Goal: Task Accomplishment & Management: Complete application form

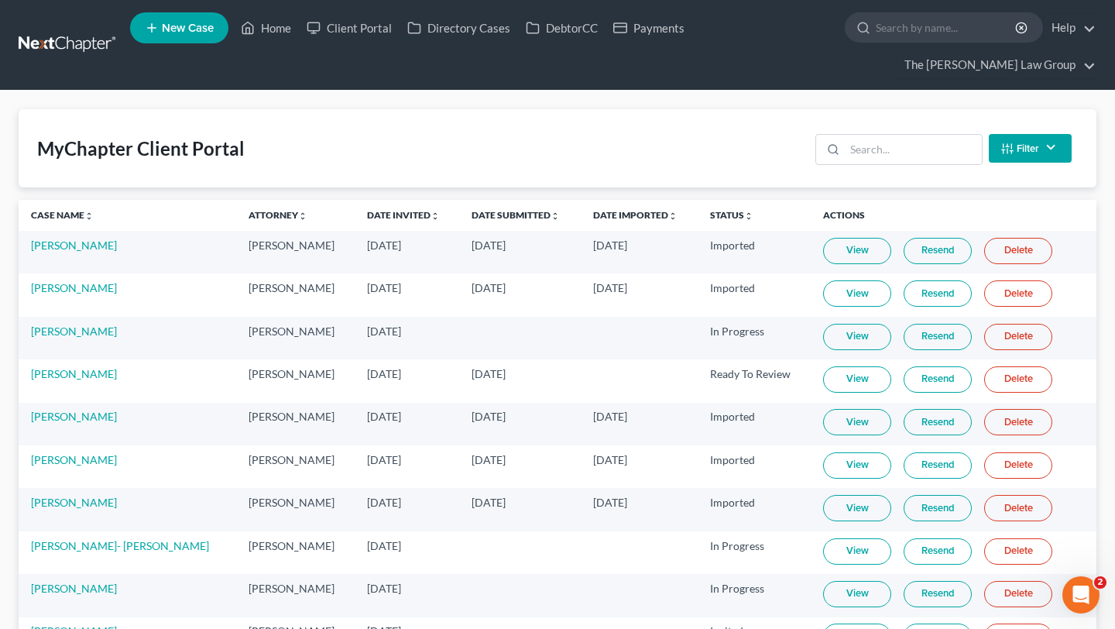
click at [249, 46] on ul "New Case Home Client Portal Directory Cases DebtorCC Payments - No Result - See…" at bounding box center [613, 45] width 966 height 74
click at [259, 41] on link "Home" at bounding box center [266, 28] width 66 height 28
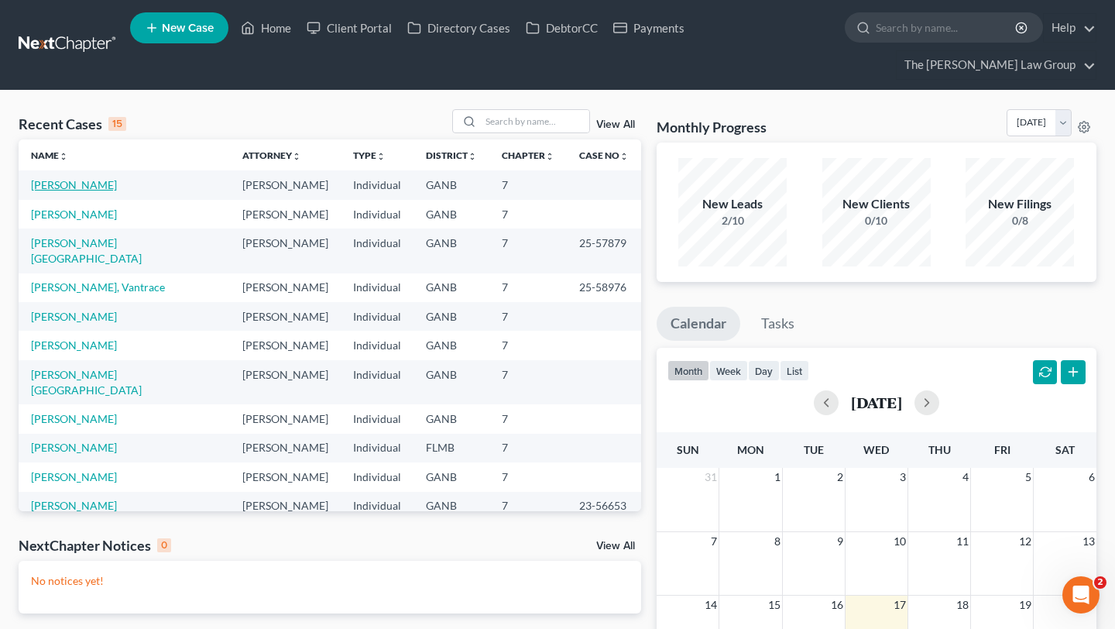
click at [70, 178] on link "[PERSON_NAME]" at bounding box center [74, 184] width 86 height 13
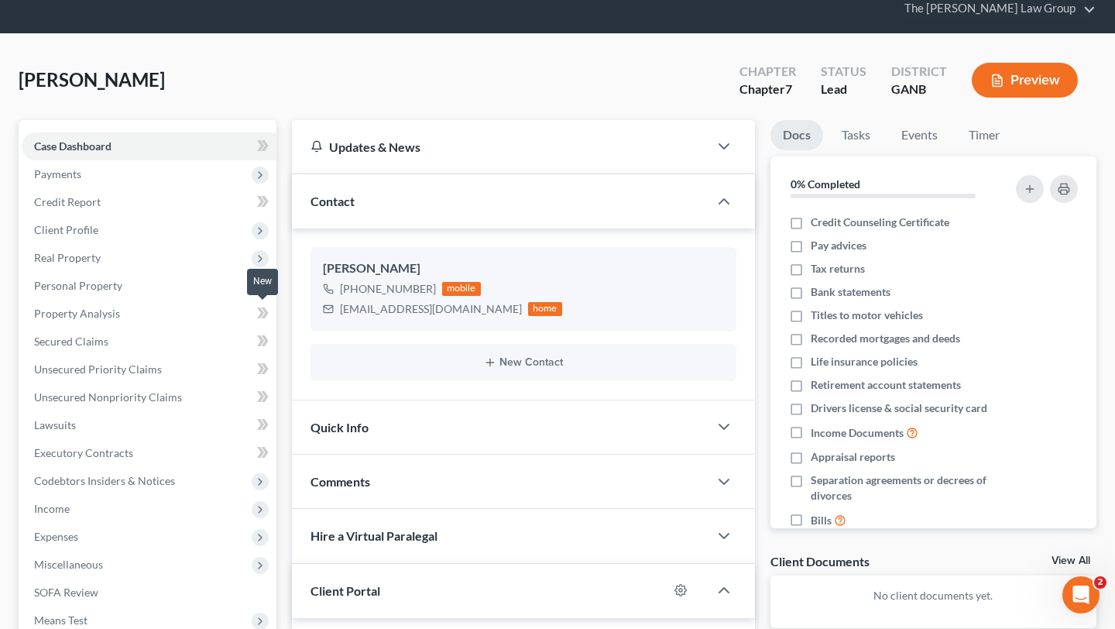
scroll to position [78, 0]
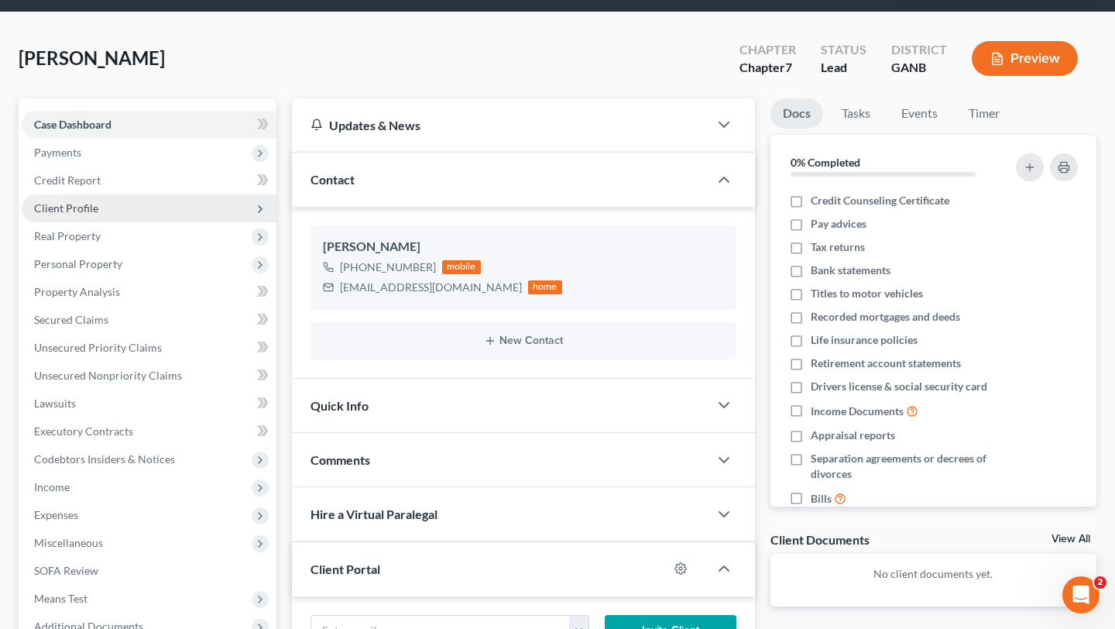
click at [84, 201] on span "Client Profile" at bounding box center [66, 207] width 64 height 13
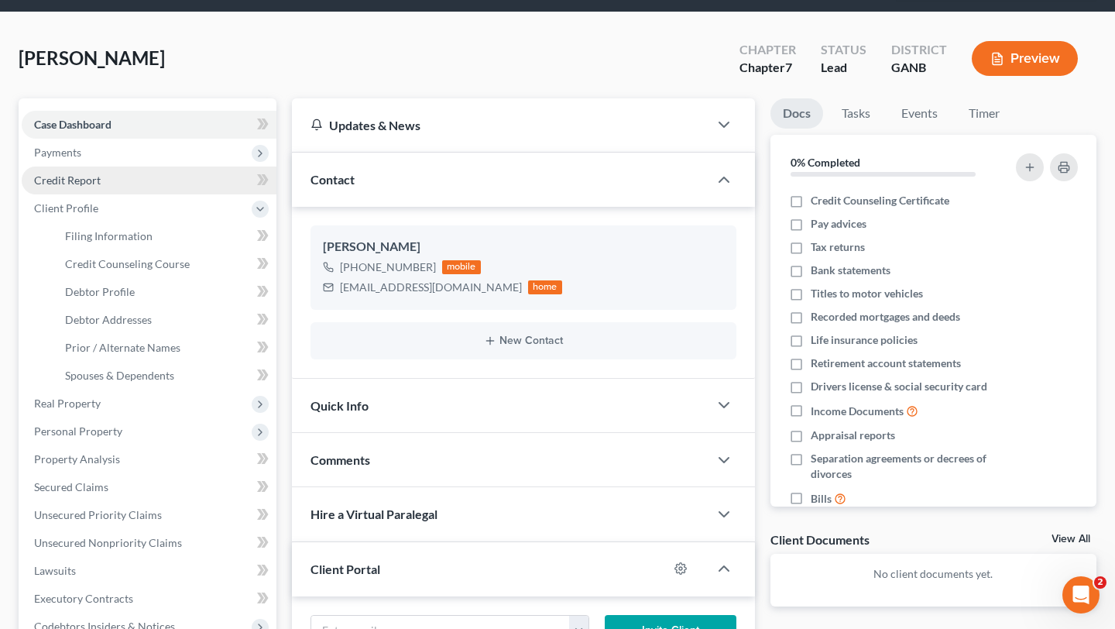
click at [84, 166] on link "Credit Report" at bounding box center [149, 180] width 255 height 28
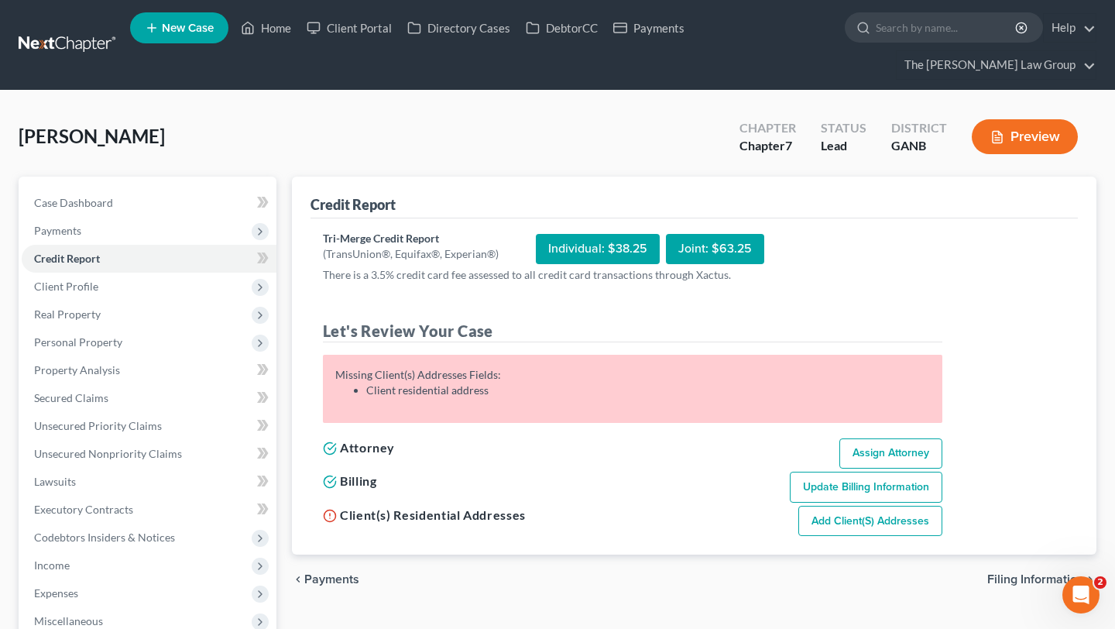
click at [861, 506] on link "Add Client(s) Addresses" at bounding box center [870, 521] width 144 height 31
select select "0"
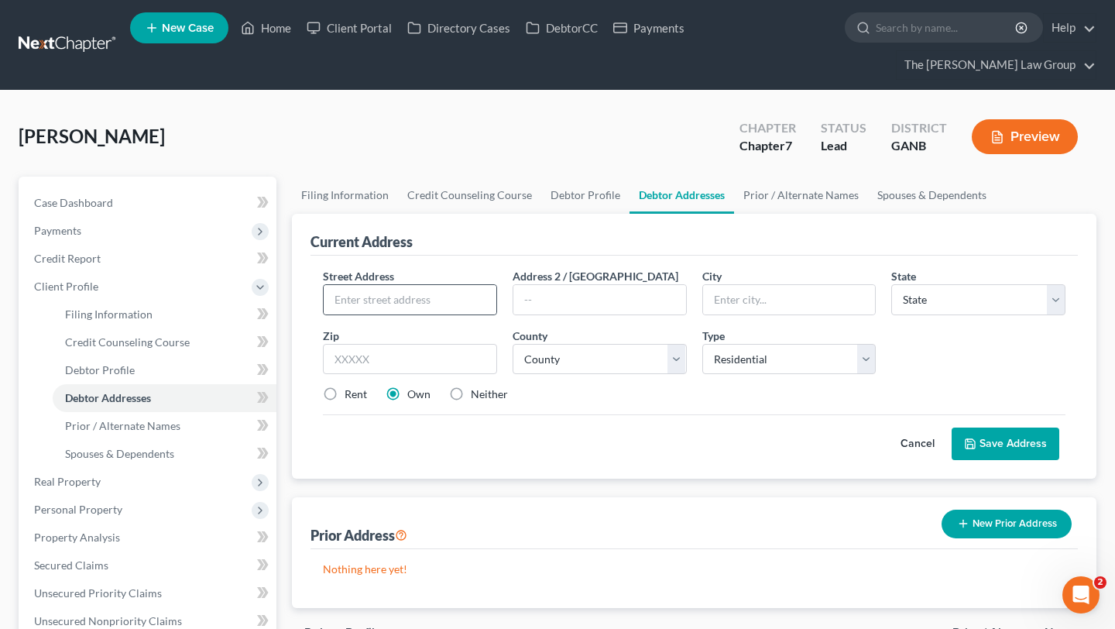
click at [444, 286] on div at bounding box center [410, 299] width 174 height 31
click at [439, 285] on input "text" at bounding box center [410, 299] width 173 height 29
paste input "2009 Lake Park Dr Se C"
drag, startPoint x: 451, startPoint y: 272, endPoint x: 427, endPoint y: 273, distance: 24.1
click at [427, 285] on input "2009 Lake Park Dr Se C" at bounding box center [410, 299] width 173 height 29
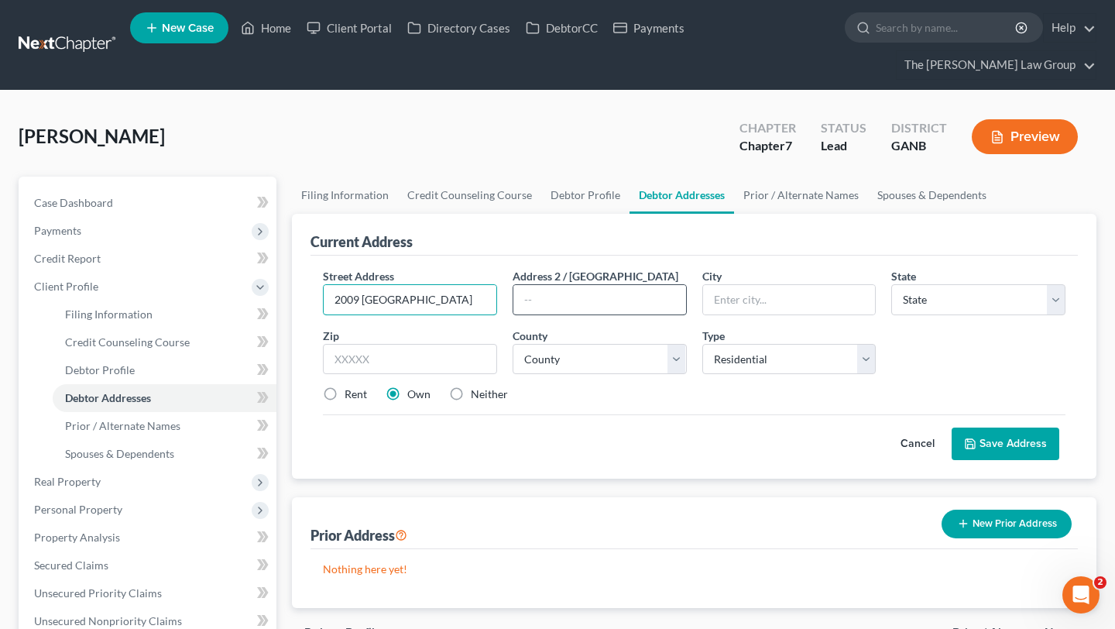
type input "2009 Lake Park Dr"
click at [561, 285] on input "text" at bounding box center [599, 299] width 173 height 29
type input "Suite C"
click at [439, 285] on input "2009 Lake Park Dr" at bounding box center [410, 299] width 173 height 29
type input "2009 Lake Park Dr."
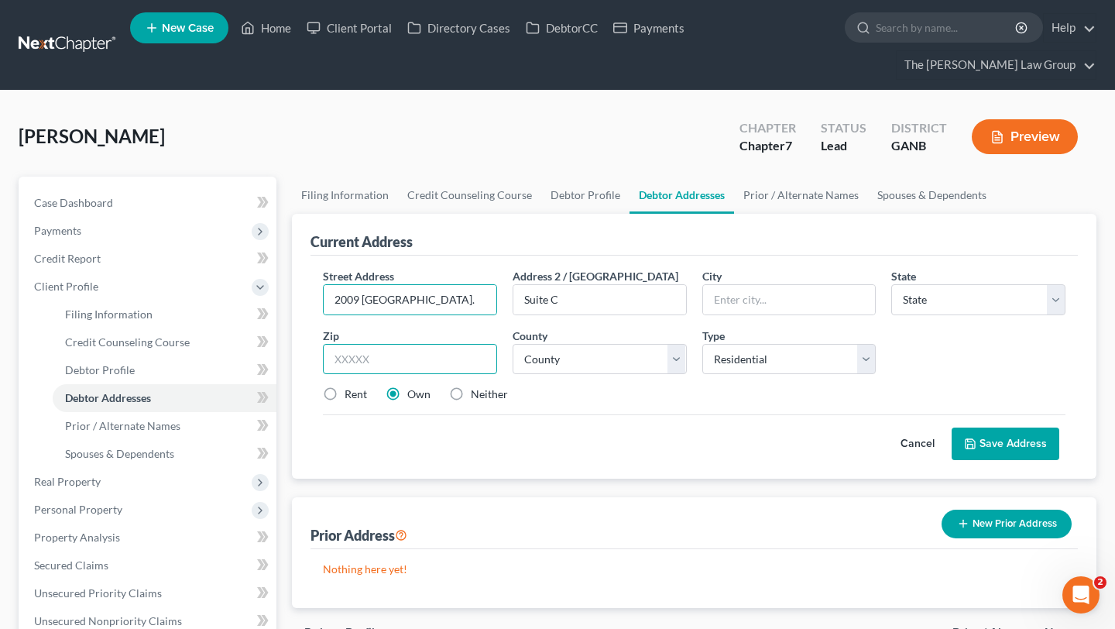
click at [381, 344] on input "text" at bounding box center [410, 359] width 174 height 31
type input "30080"
click at [626, 344] on select "County" at bounding box center [600, 359] width 174 height 31
type input "Smyrna"
select select "10"
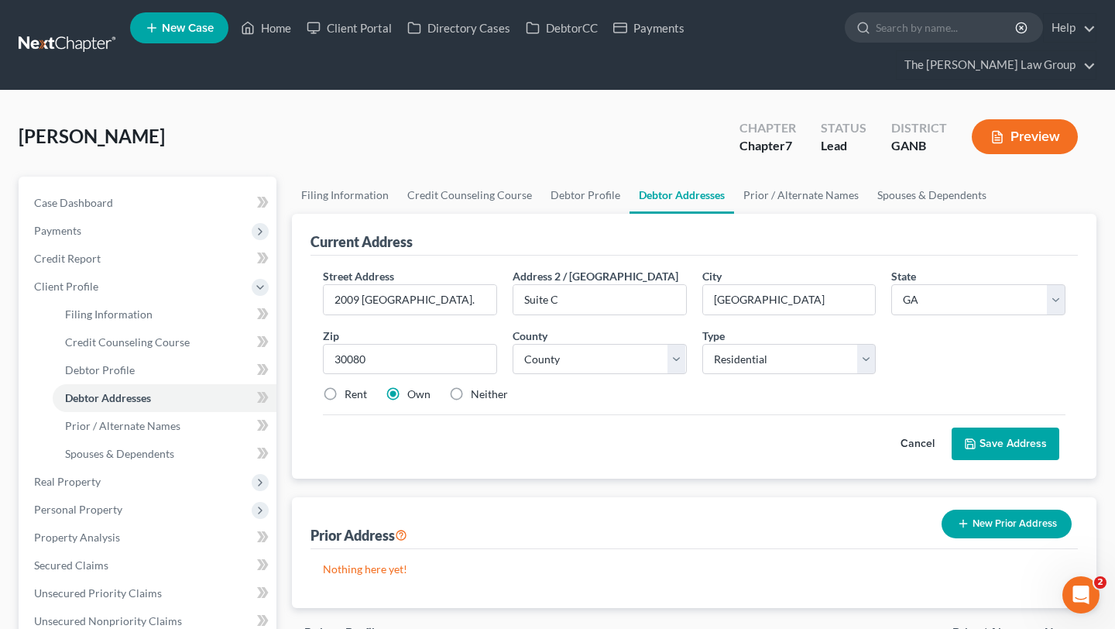
click at [591, 386] on div "Rent Own Neither" at bounding box center [694, 393] width 758 height 15
click at [591, 344] on select "County Appling County Atkinson County Bacon County Baker County Baldwin County …" at bounding box center [600, 359] width 174 height 31
select select "32"
click at [826, 344] on select "Select Residential Mailing Rental Business" at bounding box center [789, 359] width 174 height 31
click at [828, 344] on select "Select Residential Mailing Rental Business" at bounding box center [789, 359] width 174 height 31
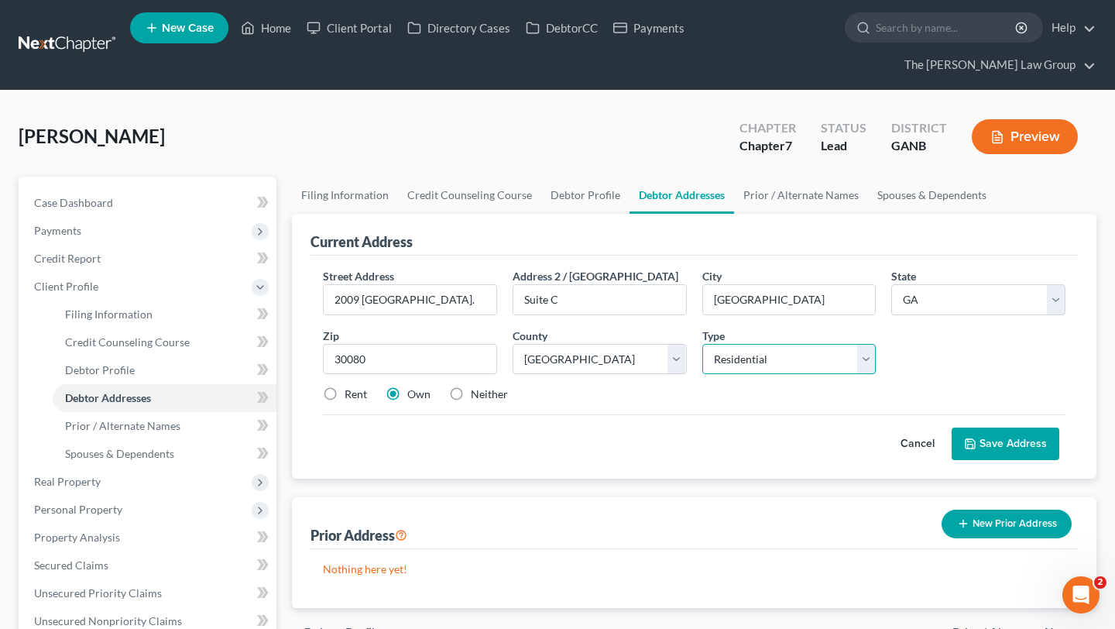
select select "2"
click at [911, 312] on div "Street Address * 2009 Lake Park Dr. Address 2 / PO Box Suite C City * Smyrna St…" at bounding box center [694, 341] width 758 height 147
click at [345, 386] on label "Rent" at bounding box center [356, 393] width 22 height 15
click at [351, 386] on input "Rent" at bounding box center [356, 391] width 10 height 10
radio input "true"
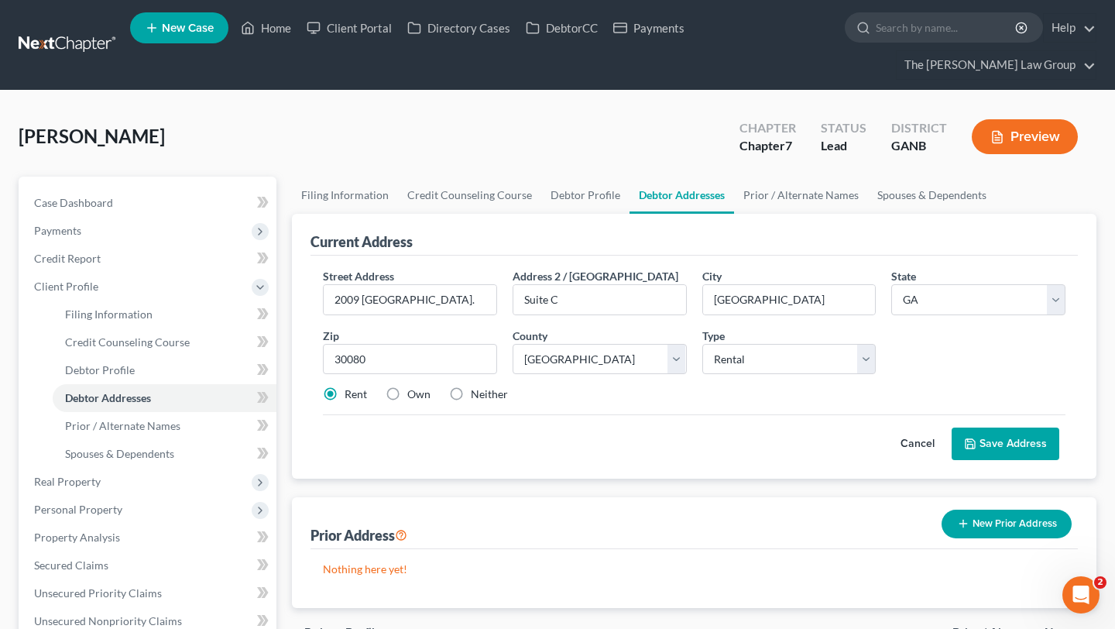
click at [1008, 427] on button "Save Address" at bounding box center [1006, 443] width 108 height 33
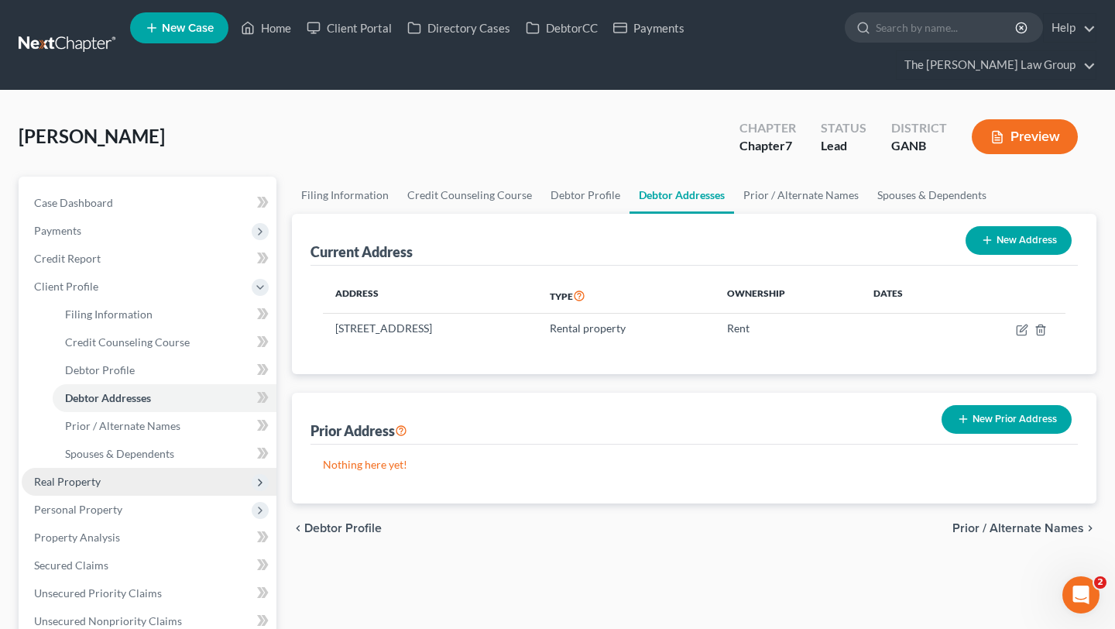
click at [83, 475] on span "Real Property" at bounding box center [67, 481] width 67 height 13
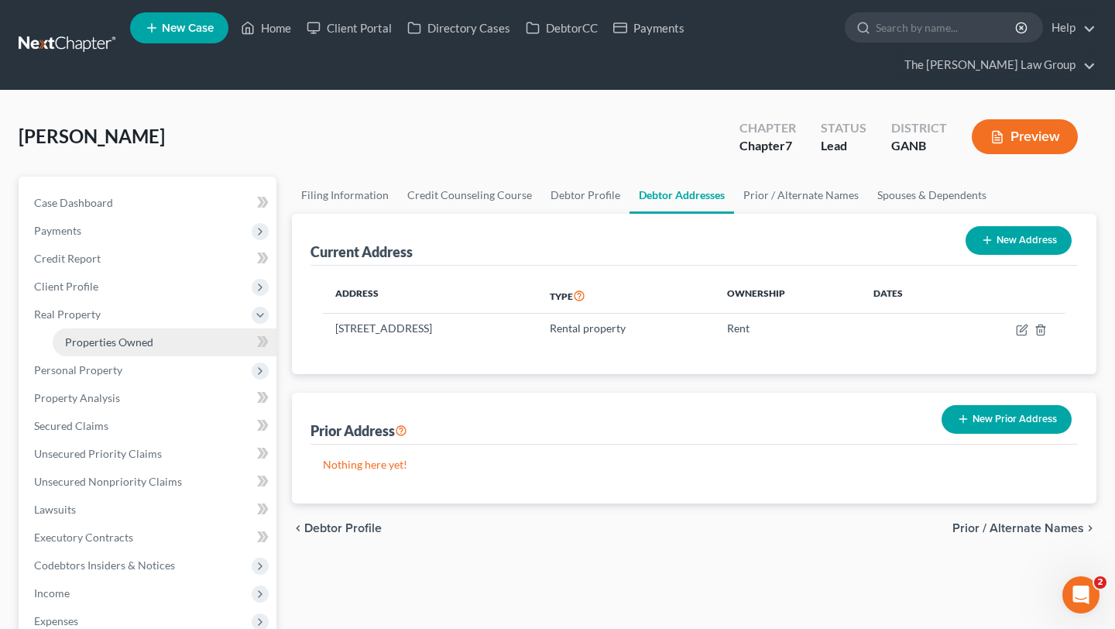
click at [171, 328] on link "Properties Owned" at bounding box center [165, 342] width 224 height 28
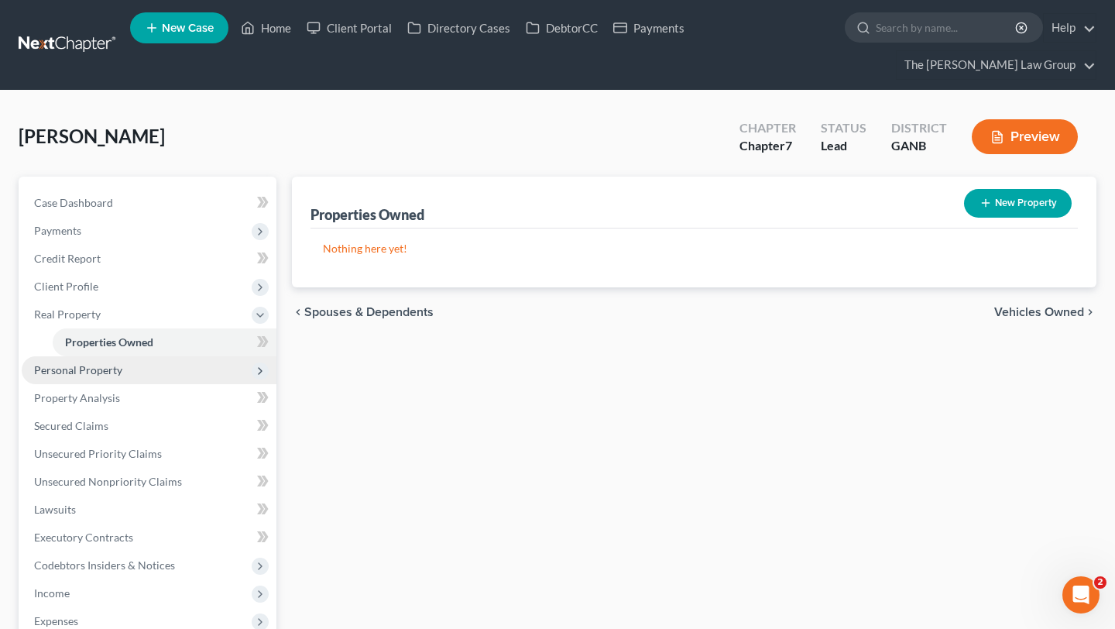
click at [120, 363] on span "Personal Property" at bounding box center [78, 369] width 88 height 13
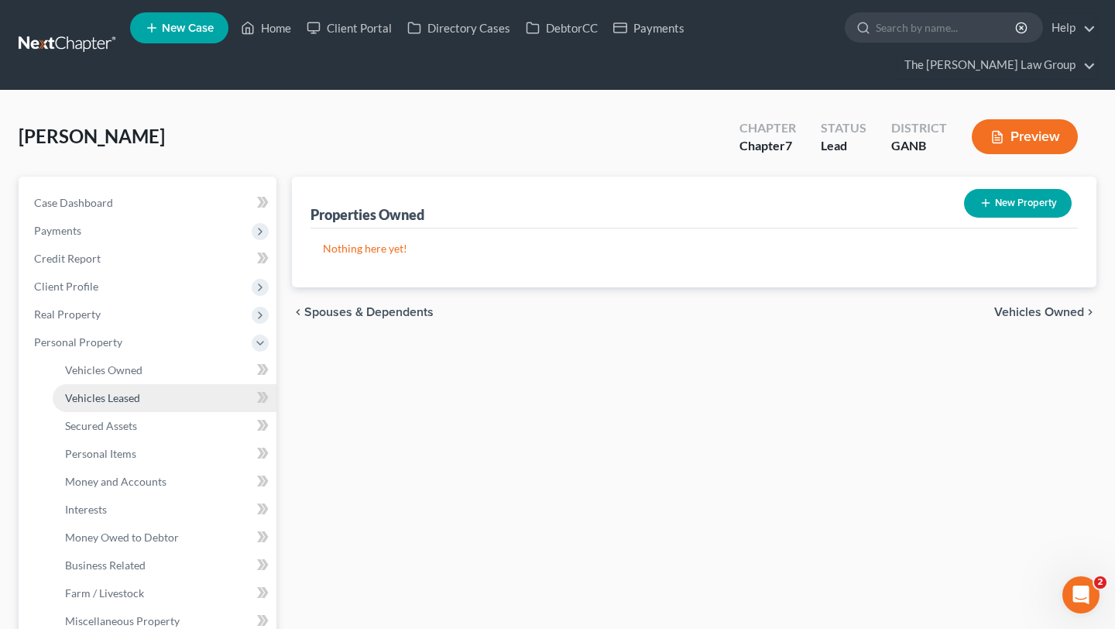
click at [136, 391] on span "Vehicles Leased" at bounding box center [102, 397] width 75 height 13
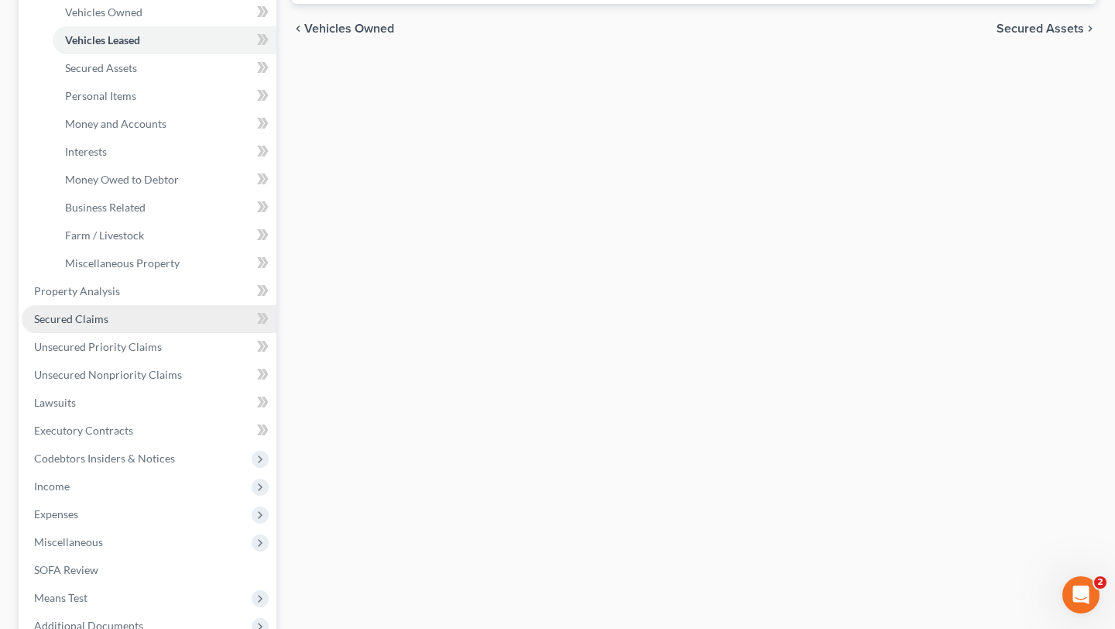
scroll to position [365, 0]
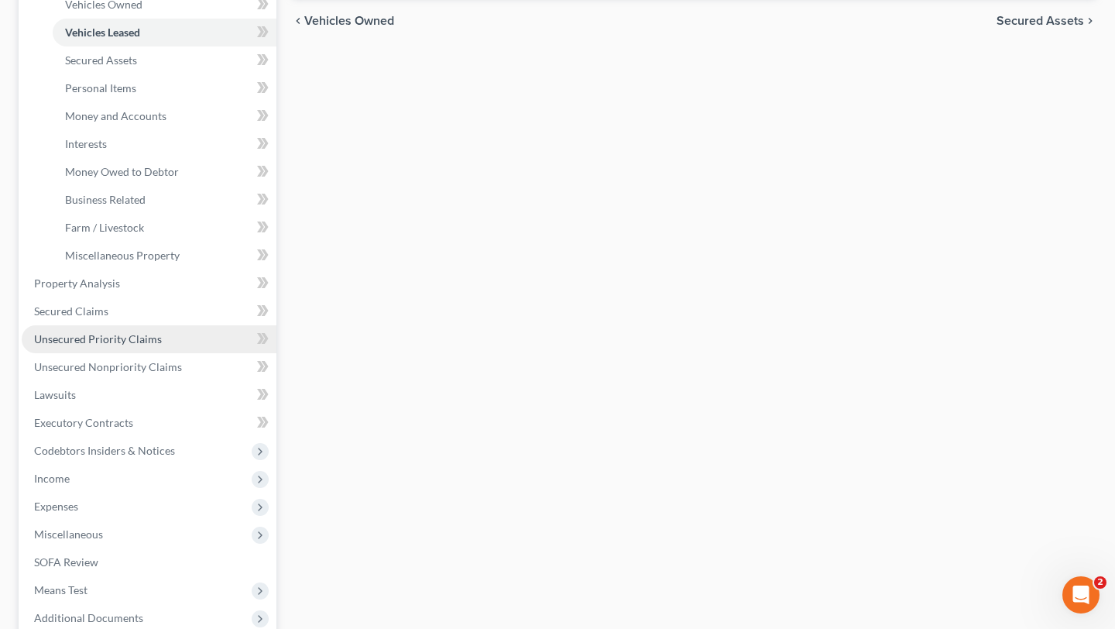
click at [110, 325] on link "Unsecured Priority Claims" at bounding box center [149, 339] width 255 height 28
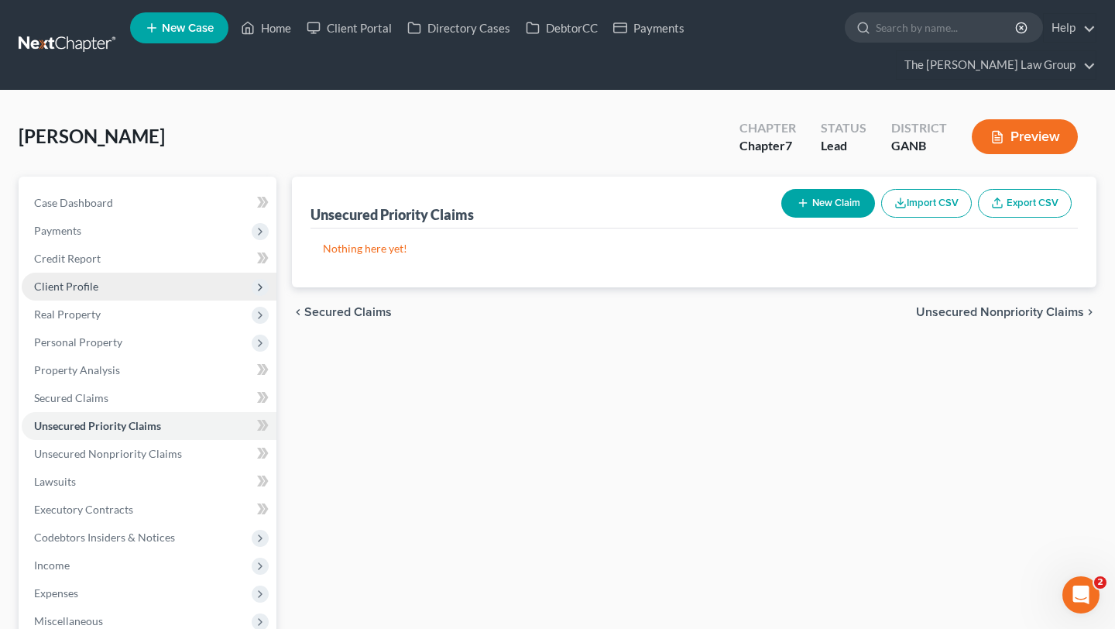
click at [114, 273] on span "Client Profile" at bounding box center [149, 287] width 255 height 28
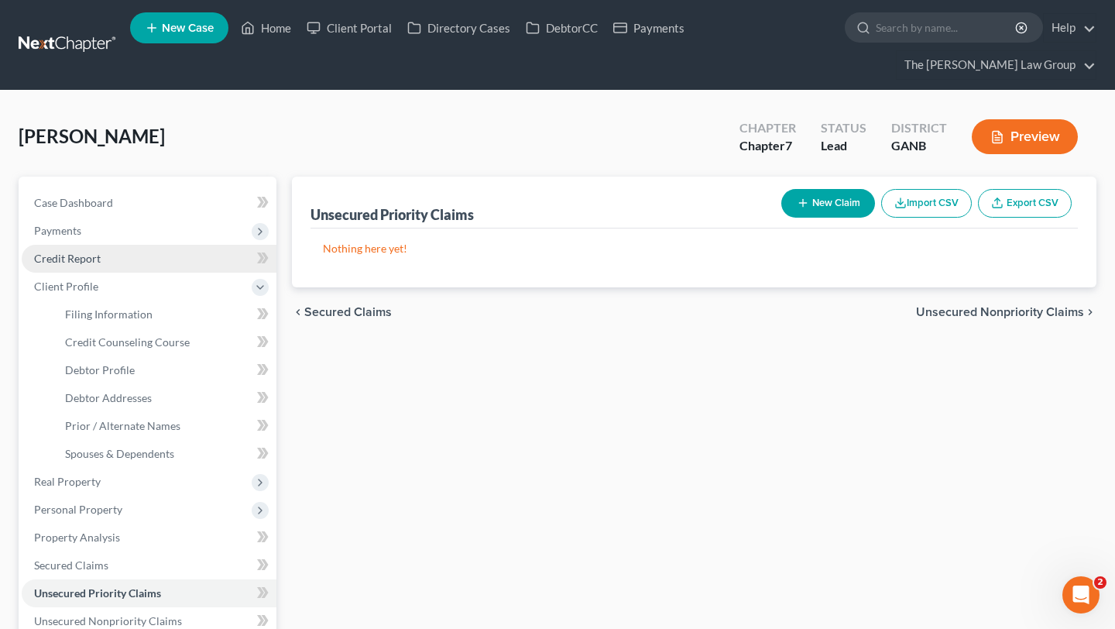
click at [141, 245] on link "Credit Report" at bounding box center [149, 259] width 255 height 28
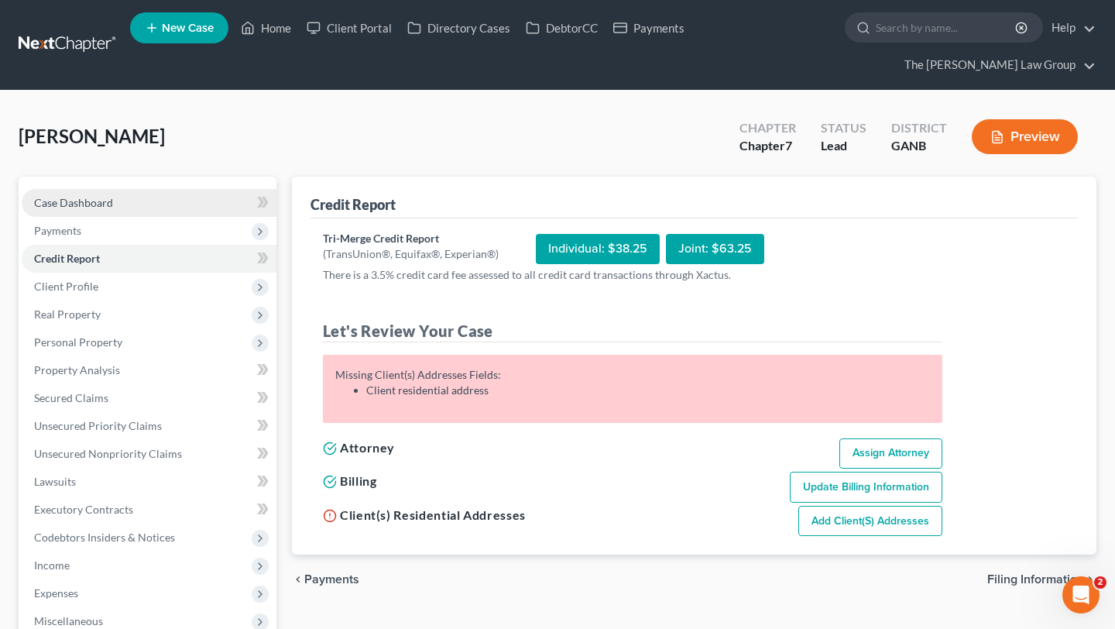
click at [162, 189] on link "Case Dashboard" at bounding box center [149, 203] width 255 height 28
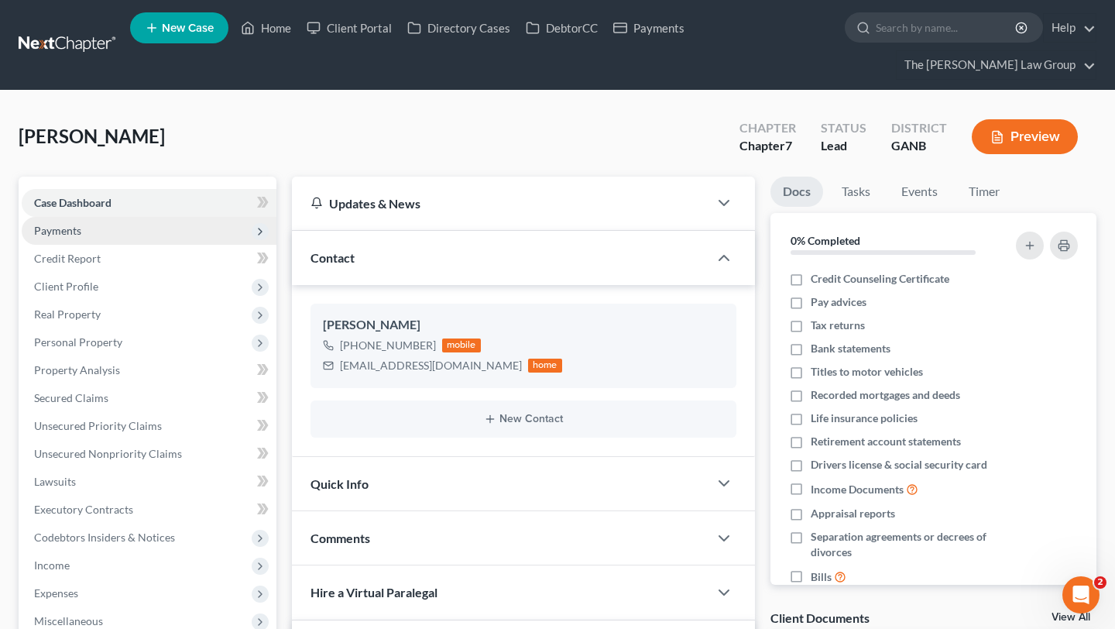
click at [159, 217] on span "Payments" at bounding box center [149, 231] width 255 height 28
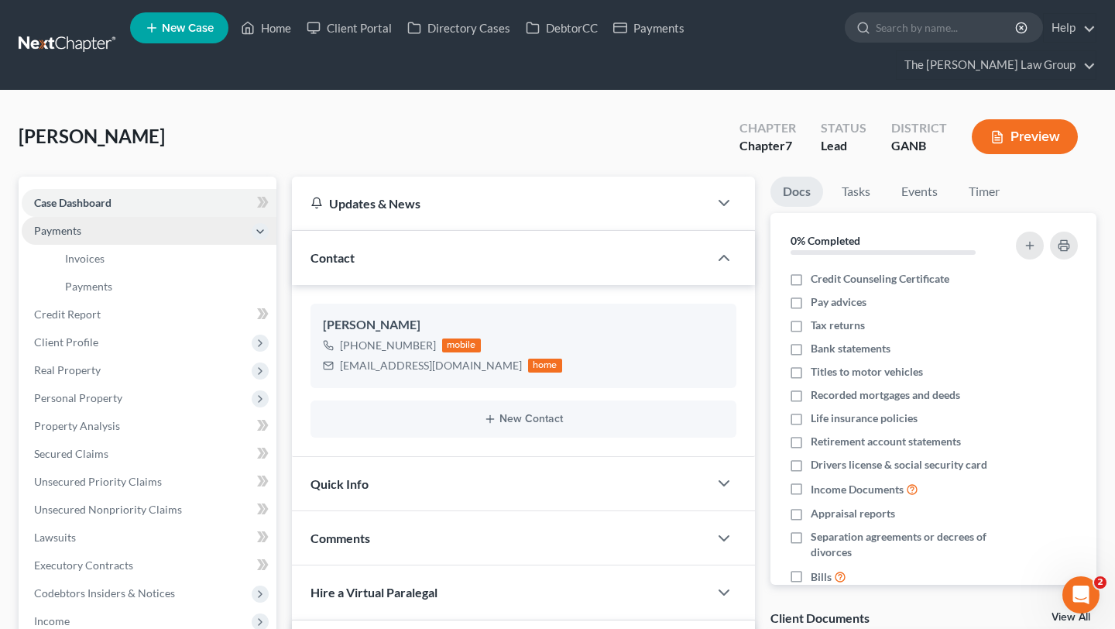
click at [156, 217] on span "Payments" at bounding box center [149, 231] width 255 height 28
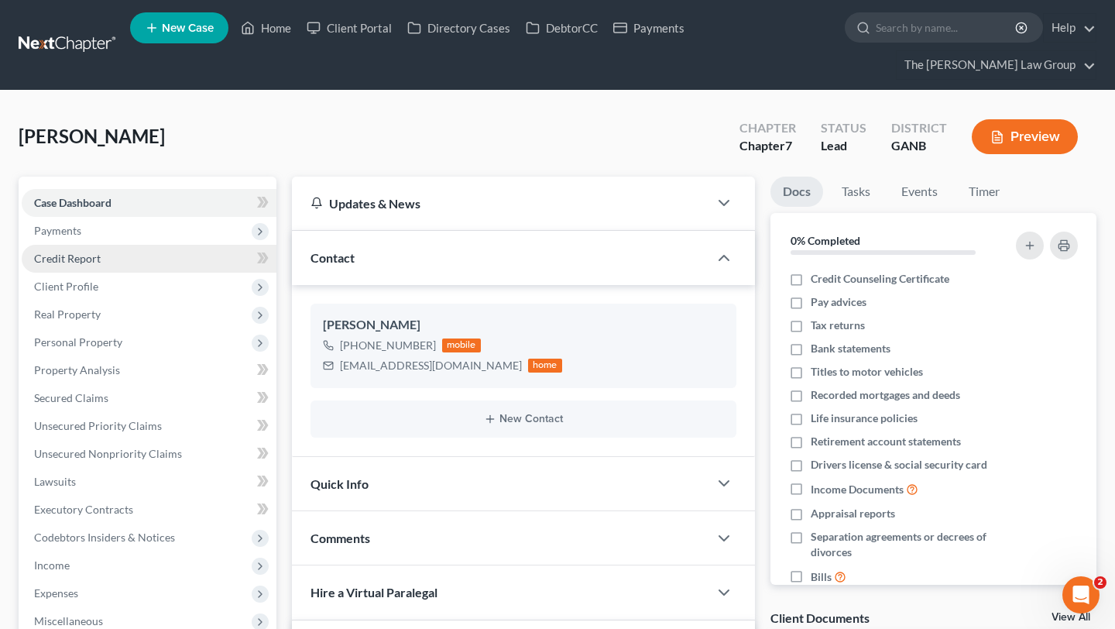
click at [156, 245] on link "Credit Report" at bounding box center [149, 259] width 255 height 28
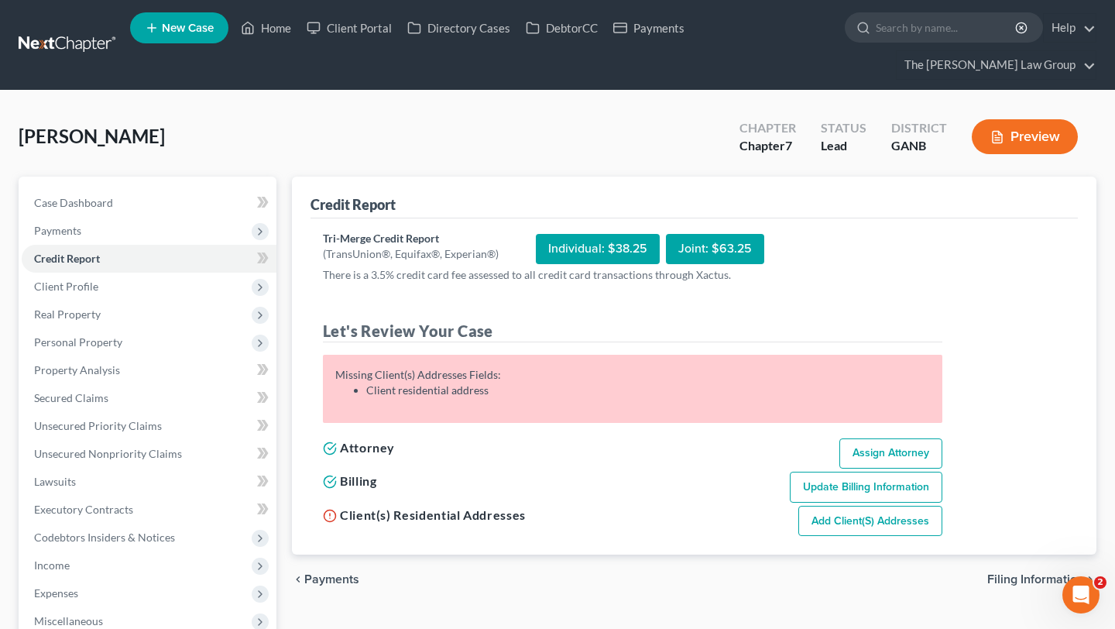
click at [863, 506] on link "Add Client(s) Addresses" at bounding box center [870, 521] width 144 height 31
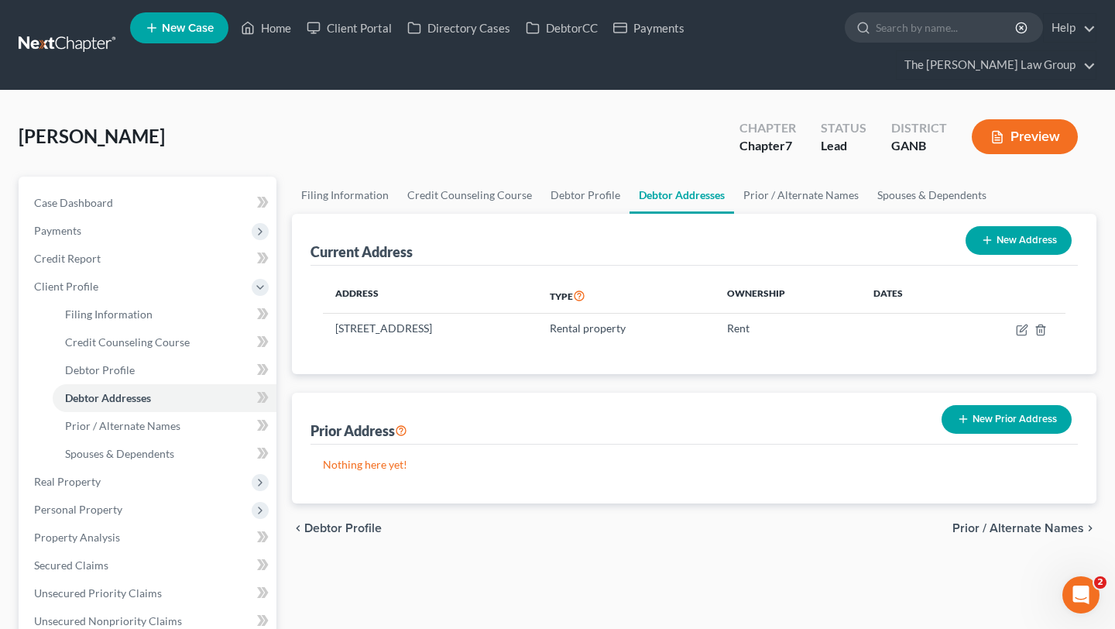
click at [1013, 405] on button "New Prior Address" at bounding box center [1007, 419] width 130 height 29
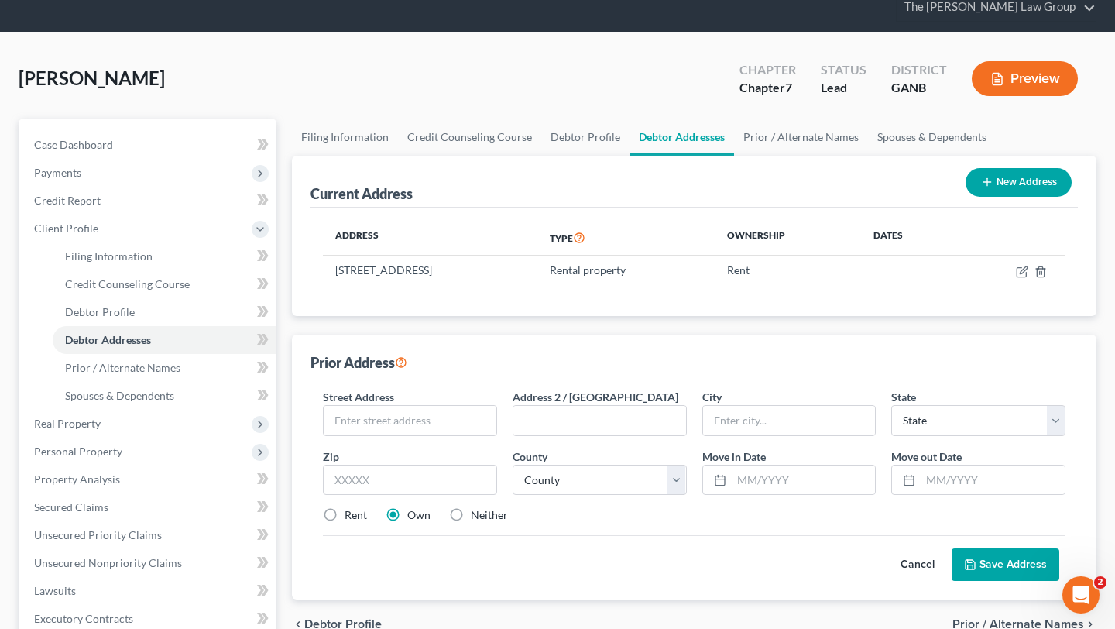
scroll to position [67, 0]
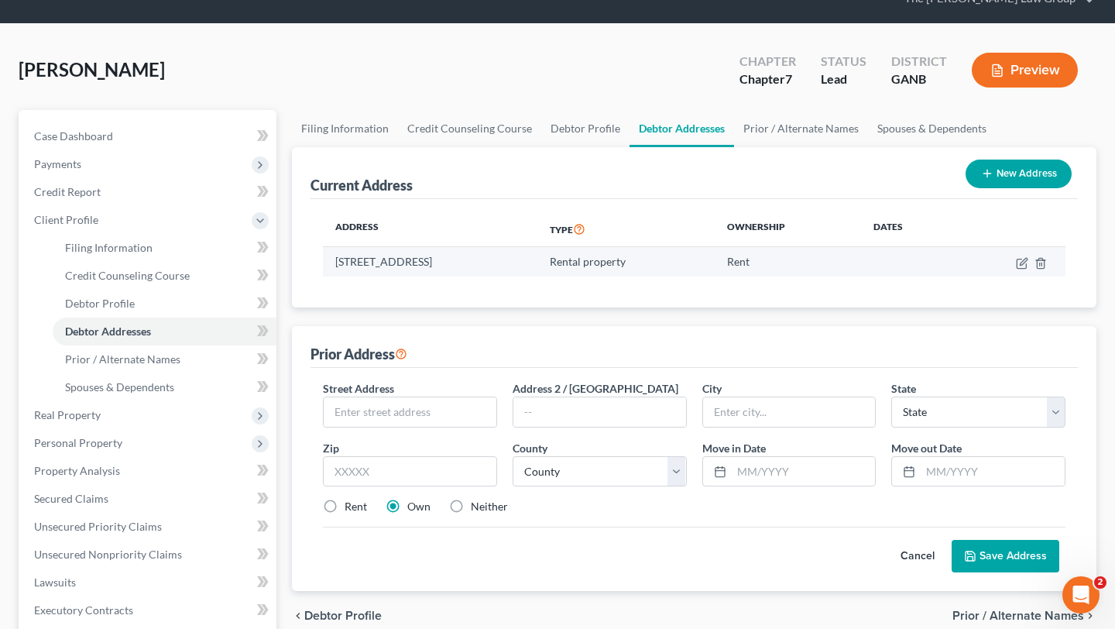
click at [465, 247] on td "2009 Lake Park Dr., Suite C, Smyrna, GA 30080" at bounding box center [430, 261] width 214 height 29
click at [428, 247] on td "2009 Lake Park Dr., Suite C, Smyrna, GA 30080" at bounding box center [430, 261] width 214 height 29
drag, startPoint x: 424, startPoint y: 235, endPoint x: 318, endPoint y: 236, distance: 105.3
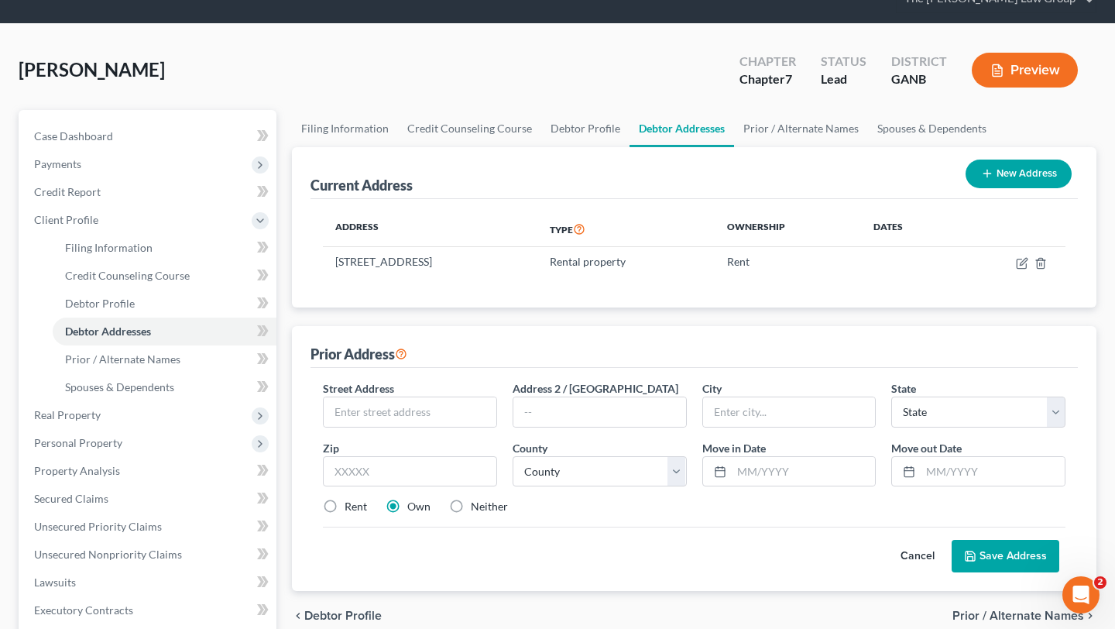
click at [318, 236] on div "Address Type Ownership Dates 2009 Lake Park Dr., Suite C, Smyrna, GA 30080 Rent…" at bounding box center [693, 253] width 767 height 108
click at [355, 247] on td "2009 Lake Park Dr., Suite C, Smyrna, GA 30080" at bounding box center [430, 261] width 214 height 29
drag, startPoint x: 337, startPoint y: 235, endPoint x: 423, endPoint y: 234, distance: 86.0
click at [423, 247] on td "2009 Lake Park Dr., Suite C, Smyrna, GA 30080" at bounding box center [430, 261] width 214 height 29
copy td "2009 Lake Park Dr"
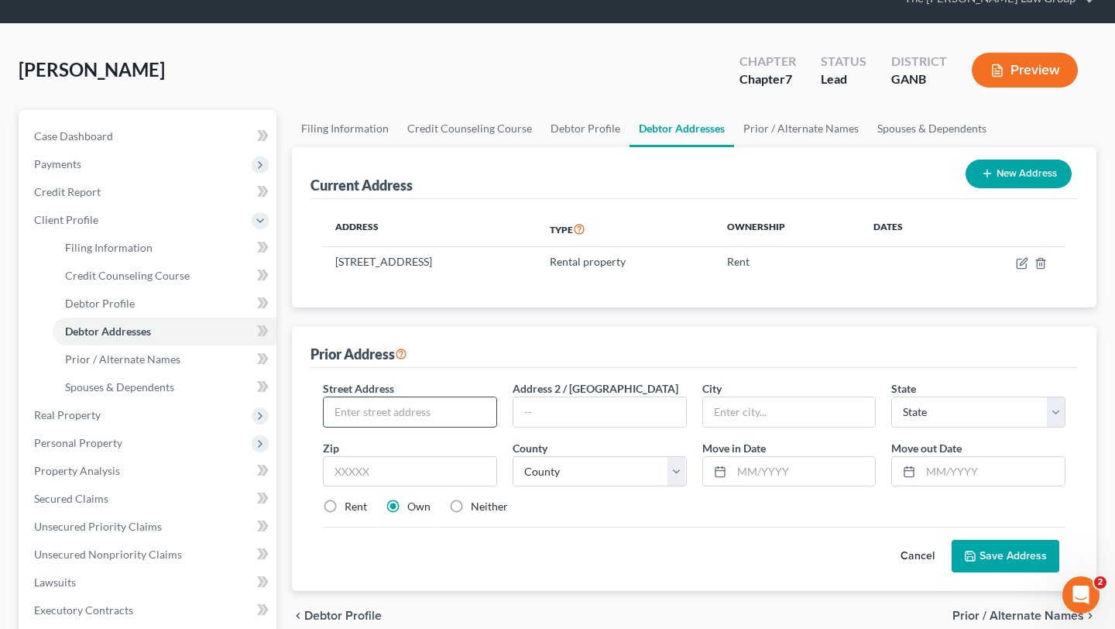
click at [394, 397] on input "text" at bounding box center [410, 411] width 173 height 29
paste input "2009 Lake Park Dr"
type input "2009 Lake Park Dr."
click at [585, 397] on input "text" at bounding box center [599, 411] width 173 height 29
click at [436, 247] on td "2009 Lake Park Dr., Suite C, Smyrna, GA 30080" at bounding box center [430, 261] width 214 height 29
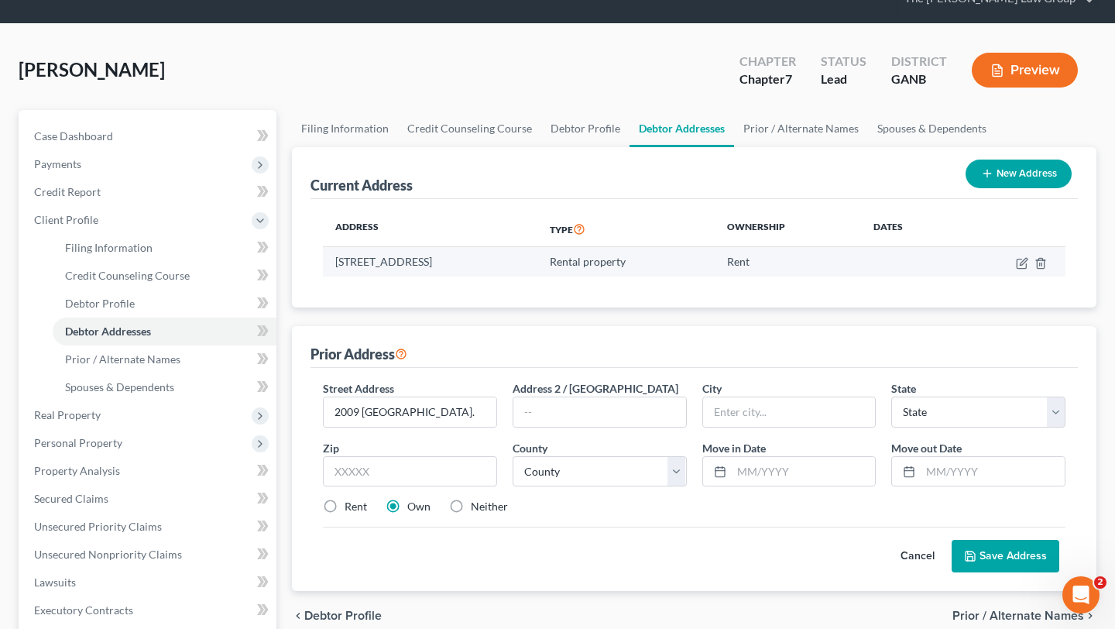
drag, startPoint x: 431, startPoint y: 233, endPoint x: 462, endPoint y: 234, distance: 31.0
click at [462, 247] on td "2009 Lake Park Dr., Suite C, Smyrna, GA 30080" at bounding box center [430, 261] width 214 height 29
copy td "Suite C"
click at [535, 397] on input "text" at bounding box center [599, 411] width 173 height 29
paste input "Suite C"
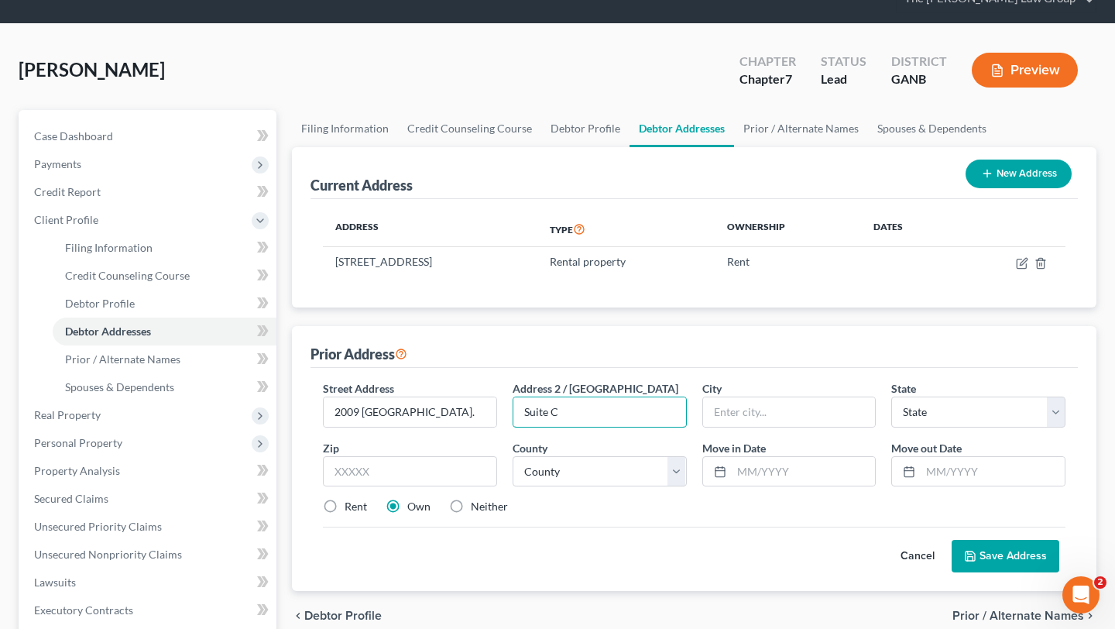
type input "Suite C"
click at [788, 405] on div "Street Address * 2009 Lake Park Dr. Address 2 / PO Box Suite C City * State * S…" at bounding box center [694, 453] width 758 height 147
click at [788, 397] on input "text" at bounding box center [789, 411] width 173 height 29
type input "Smyrna"
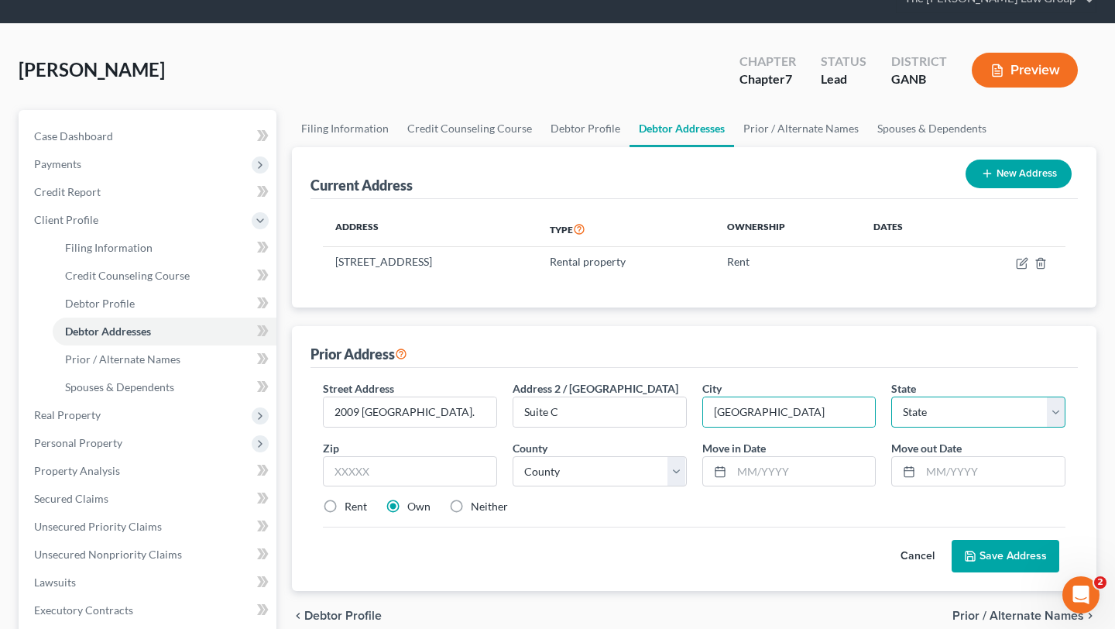
click at [939, 396] on select "State AL AK AR AZ CA CO CT DE DC FL GA GU HI ID IL IN IA KS KY LA ME MD MA MI M…" at bounding box center [978, 411] width 174 height 31
select select "10"
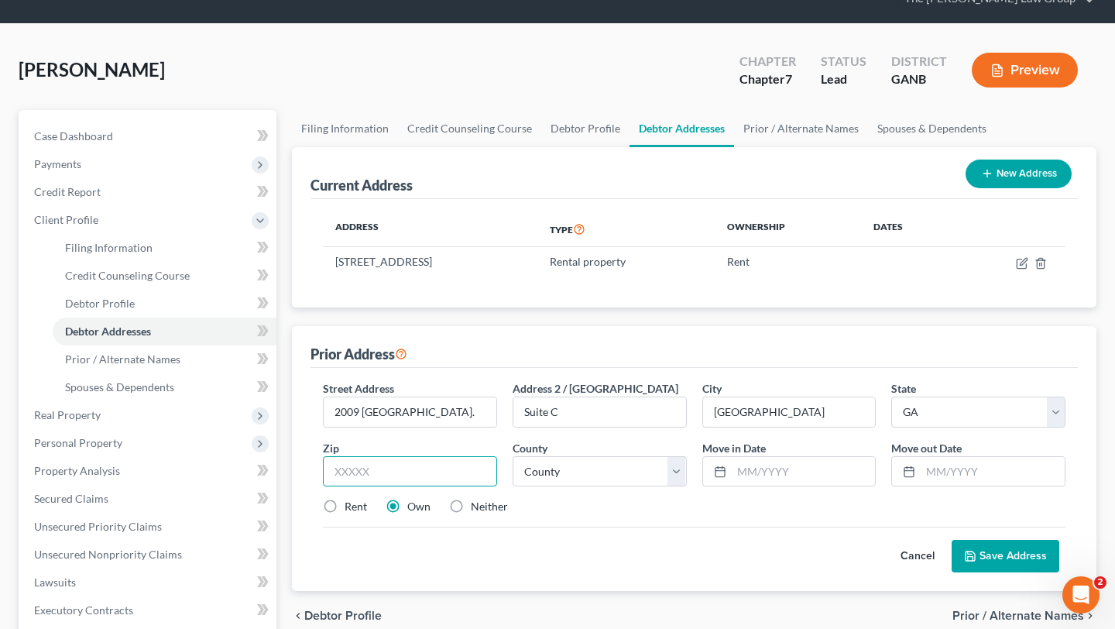
click at [418, 456] on input "text" at bounding box center [410, 471] width 174 height 31
type input "30080"
click at [601, 456] on select "County Appling County Atkinson County Bacon County Baker County Baldwin County …" at bounding box center [600, 471] width 174 height 31
select select "32"
click at [608, 147] on div "Current Address New Address" at bounding box center [693, 173] width 767 height 52
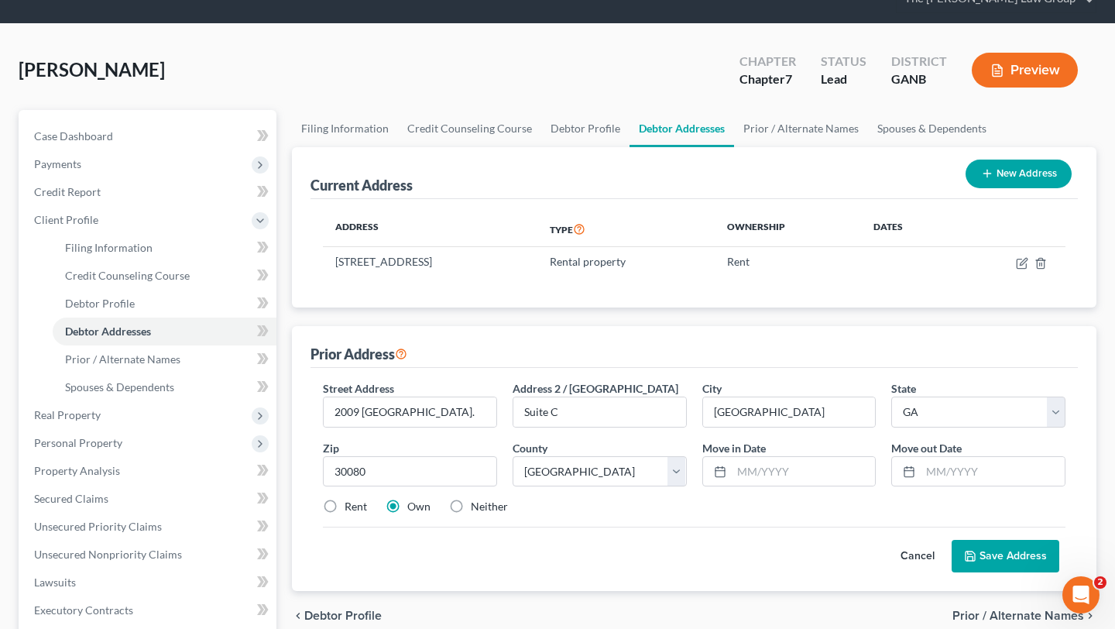
click at [571, 53] on div "[PERSON_NAME] Upgraded Chapter Chapter 7 Status Lead District GANB Preview" at bounding box center [558, 76] width 1078 height 67
click at [578, 49] on div "[PERSON_NAME] Upgraded Chapter Chapter 7 Status Lead District GANB Preview" at bounding box center [558, 76] width 1078 height 67
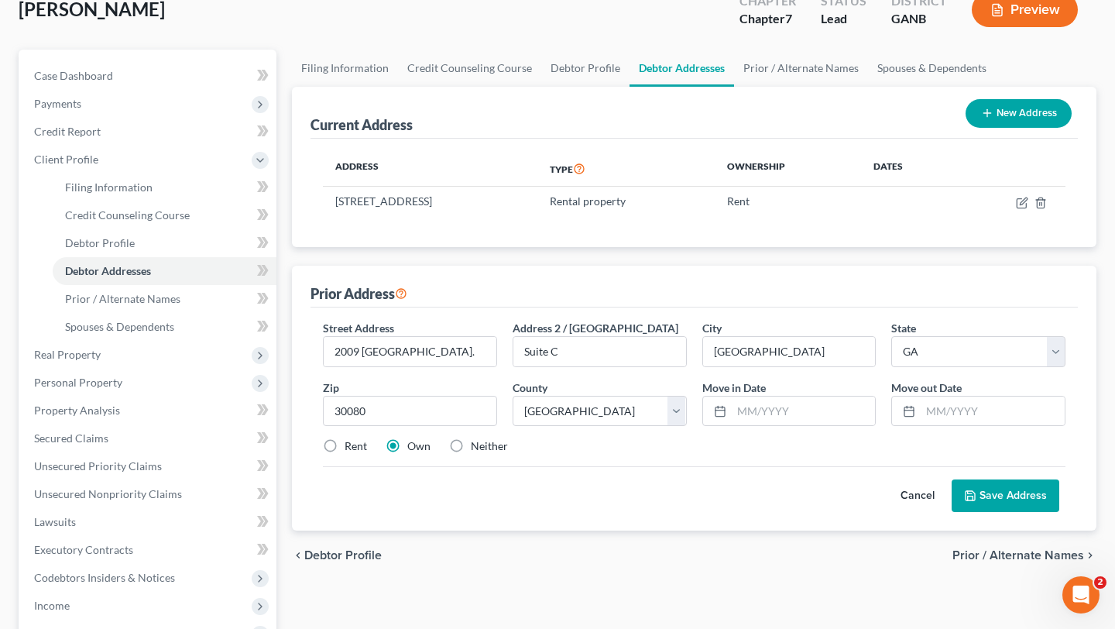
scroll to position [132, 0]
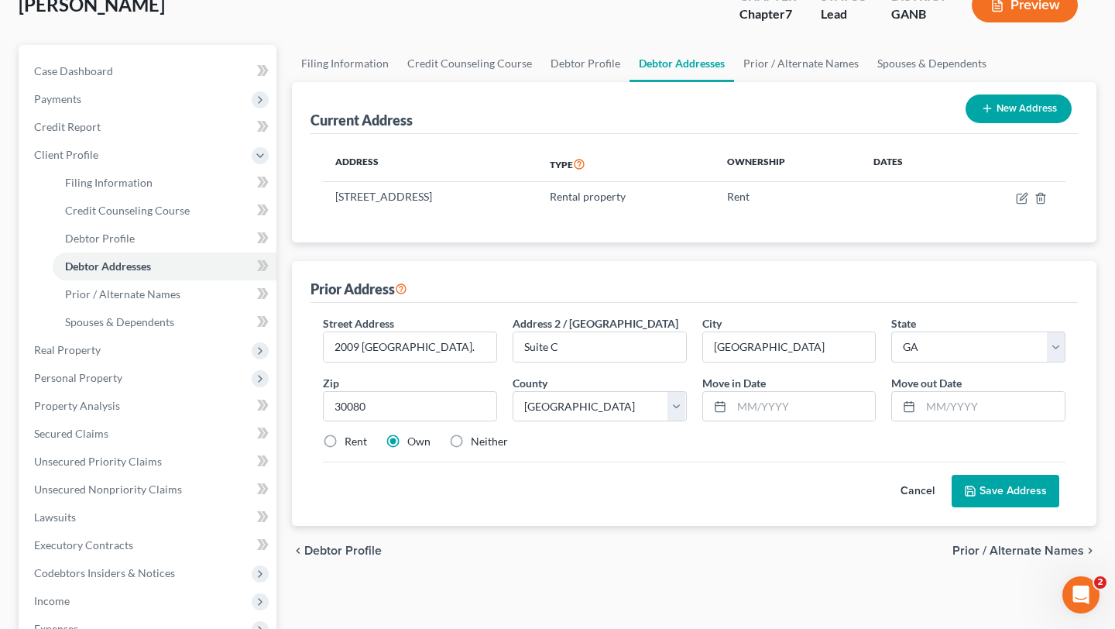
click at [1034, 475] on button "Save Address" at bounding box center [1006, 491] width 108 height 33
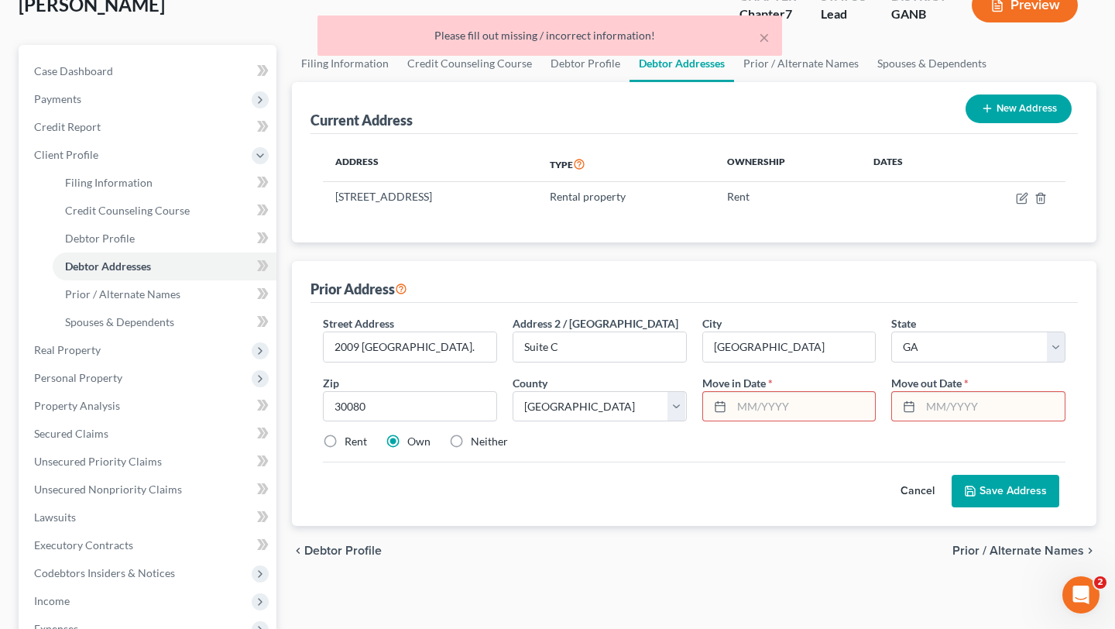
click at [856, 392] on input "text" at bounding box center [804, 406] width 144 height 29
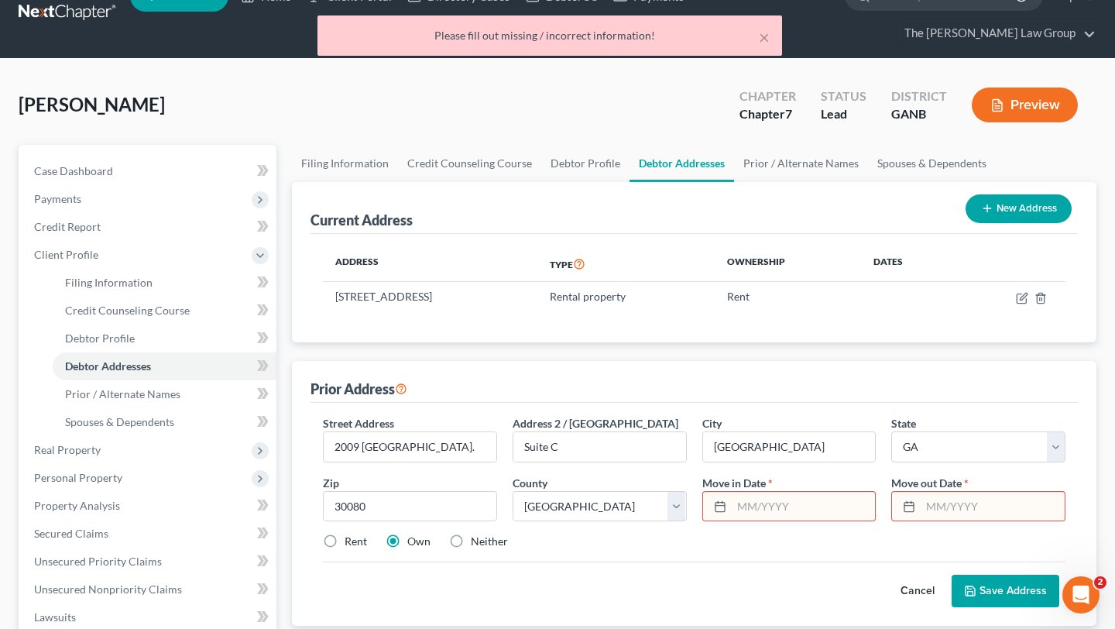
scroll to position [28, 0]
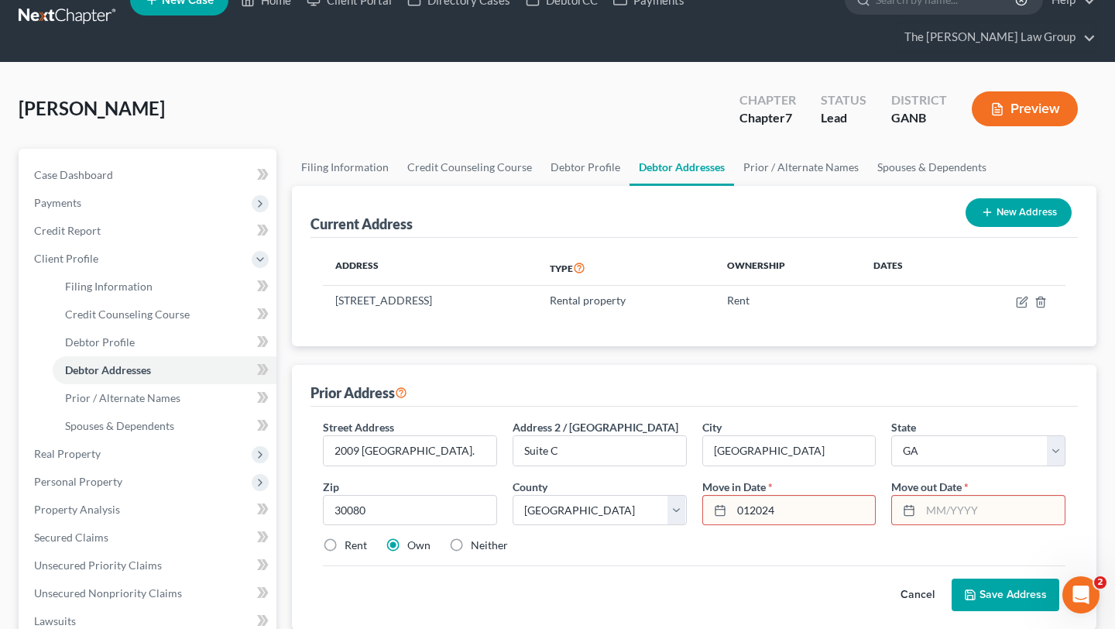
click at [750, 496] on input "012024" at bounding box center [804, 510] width 144 height 29
type input "01/2024"
click at [935, 496] on input "text" at bounding box center [993, 510] width 144 height 29
click at [811, 496] on input "01/2024" at bounding box center [804, 510] width 144 height 29
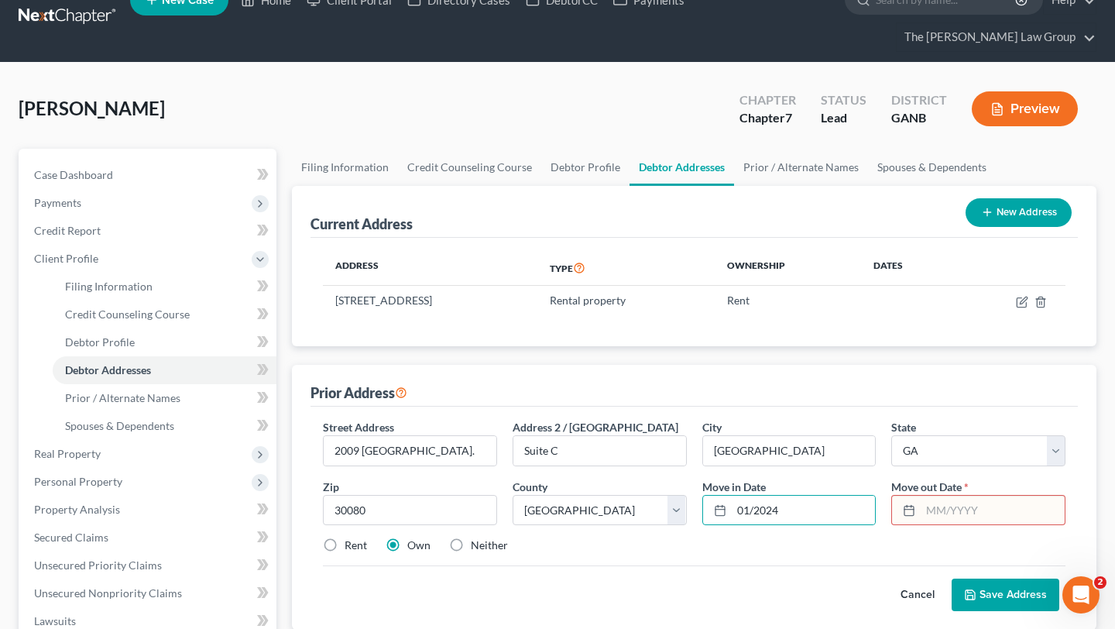
click at [954, 496] on input "text" at bounding box center [993, 510] width 144 height 29
click at [959, 496] on input "text" at bounding box center [993, 510] width 144 height 29
type input "09/2024"
click at [1012, 578] on button "Save Address" at bounding box center [1006, 594] width 108 height 33
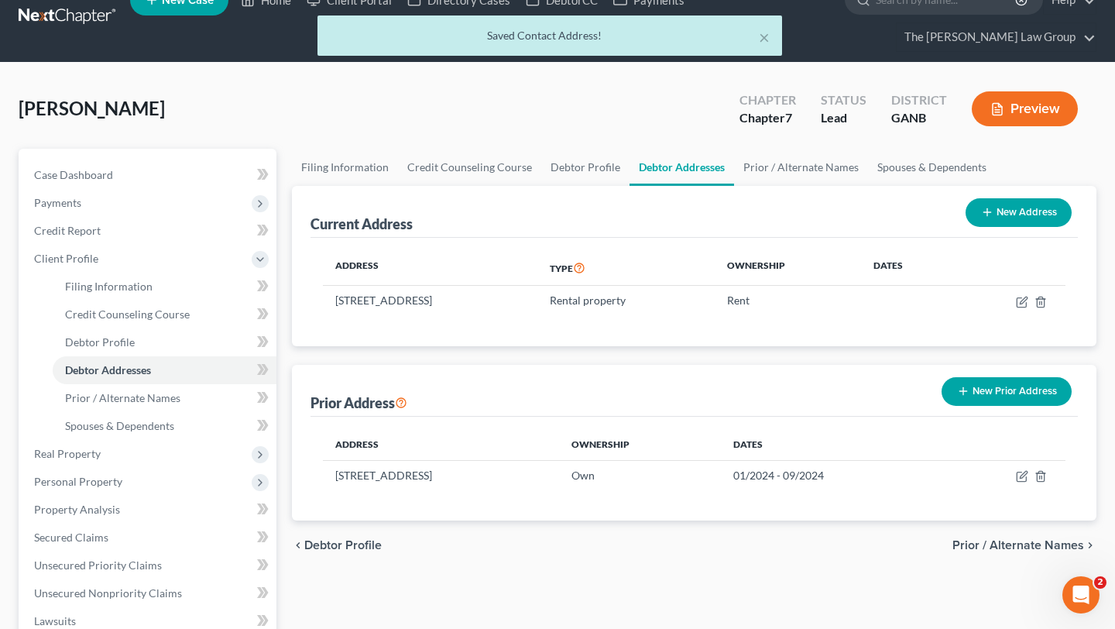
click at [757, 42] on div "Saved Contact Address!" at bounding box center [550, 35] width 440 height 15
click at [763, 39] on button "×" at bounding box center [764, 37] width 11 height 19
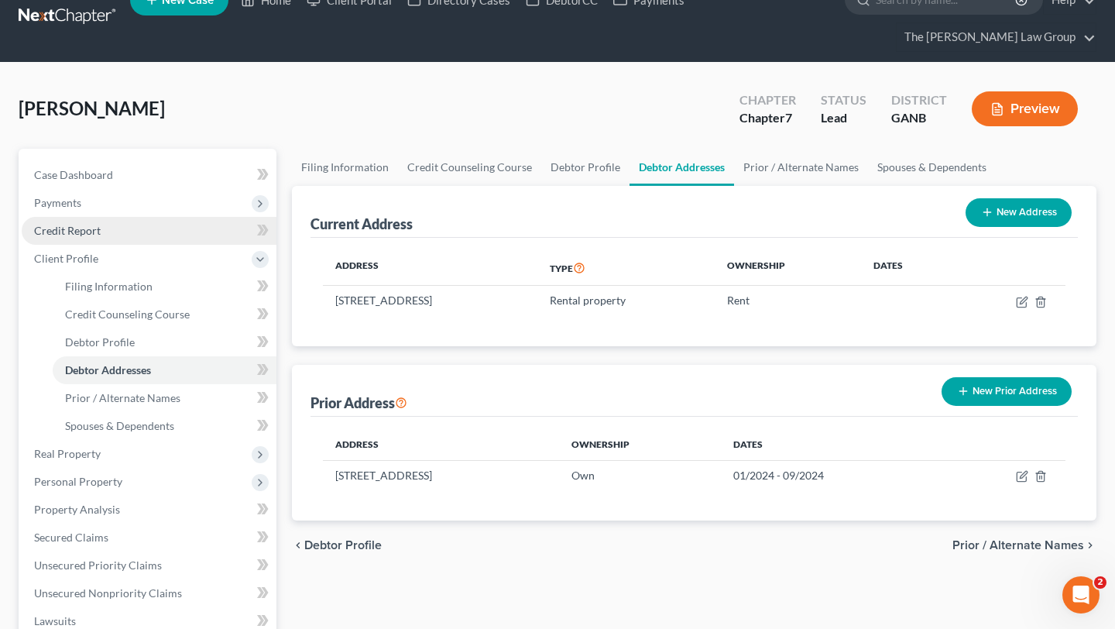
click at [160, 217] on link "Credit Report" at bounding box center [149, 231] width 255 height 28
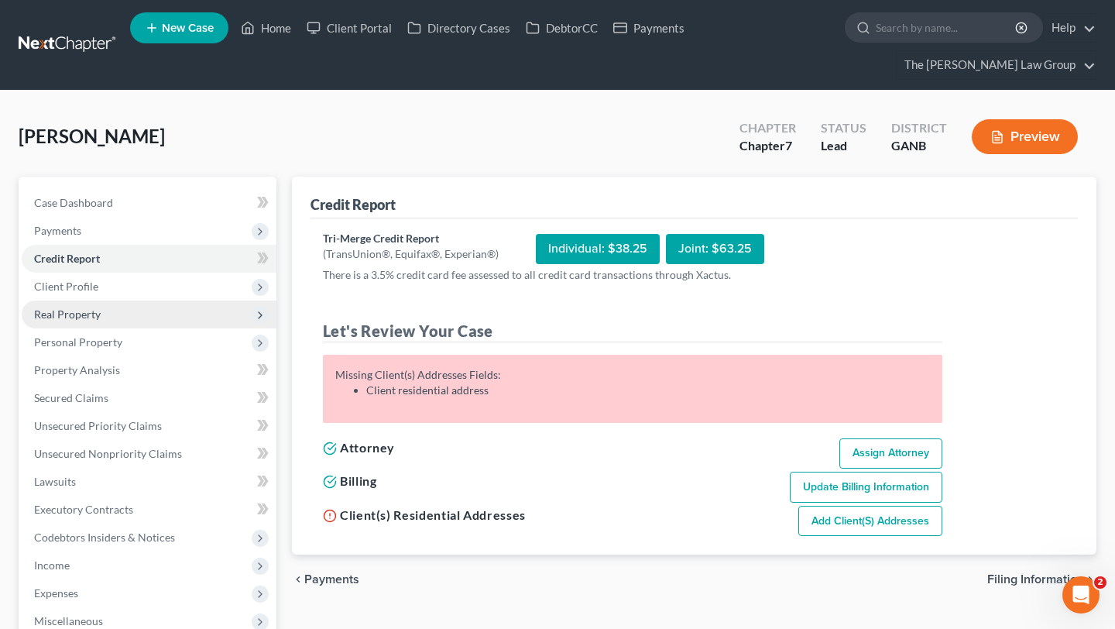
click at [134, 300] on span "Real Property" at bounding box center [149, 314] width 255 height 28
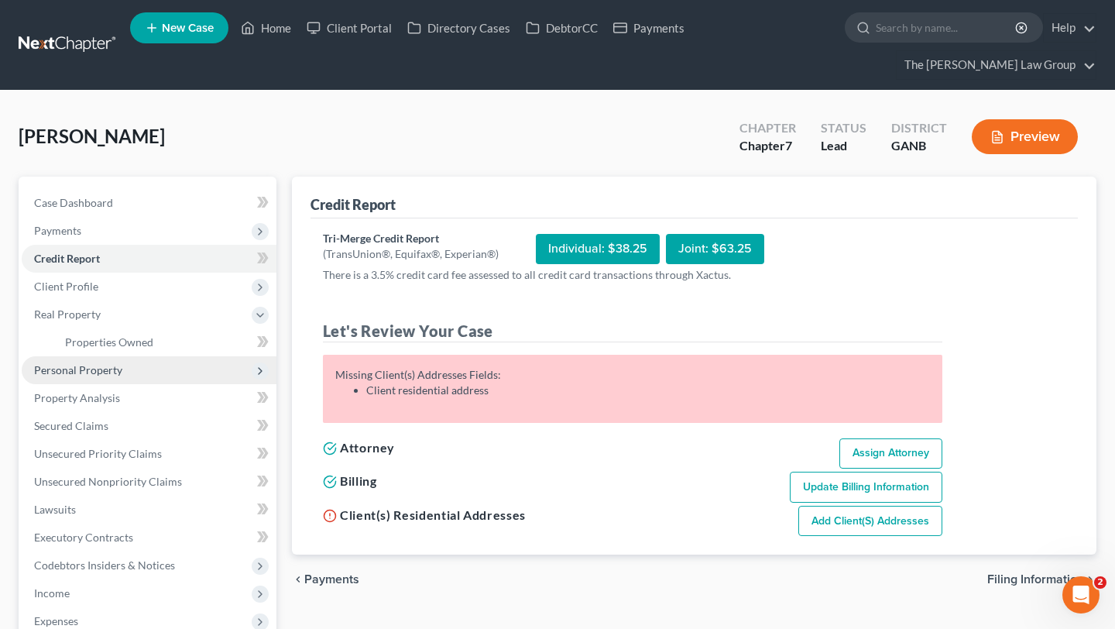
click at [133, 356] on span "Personal Property" at bounding box center [149, 370] width 255 height 28
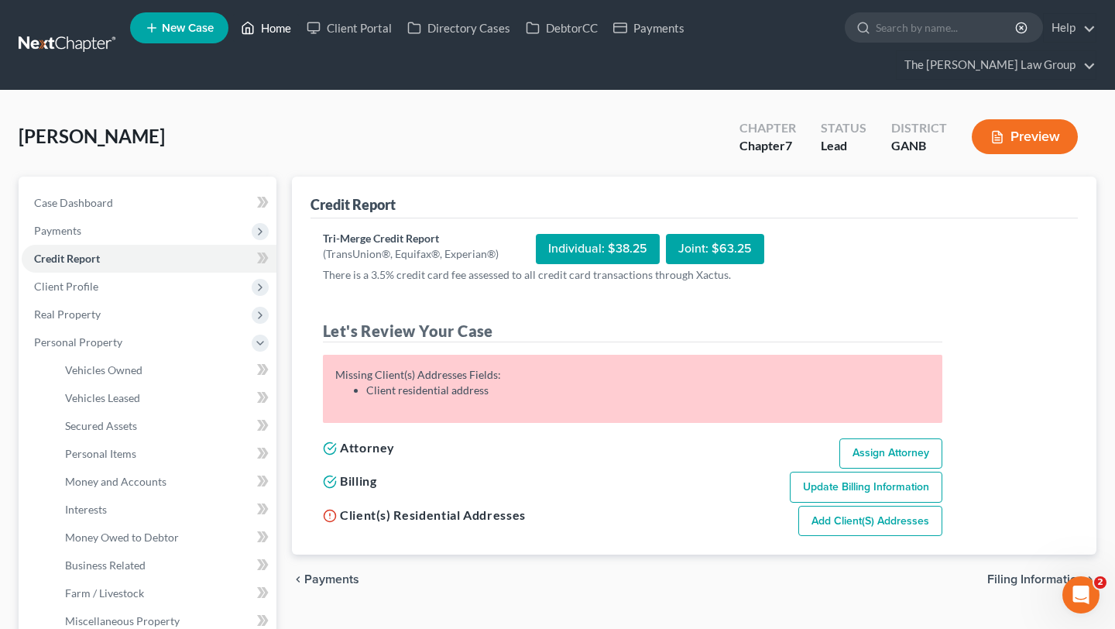
click at [266, 36] on link "Home" at bounding box center [266, 28] width 66 height 28
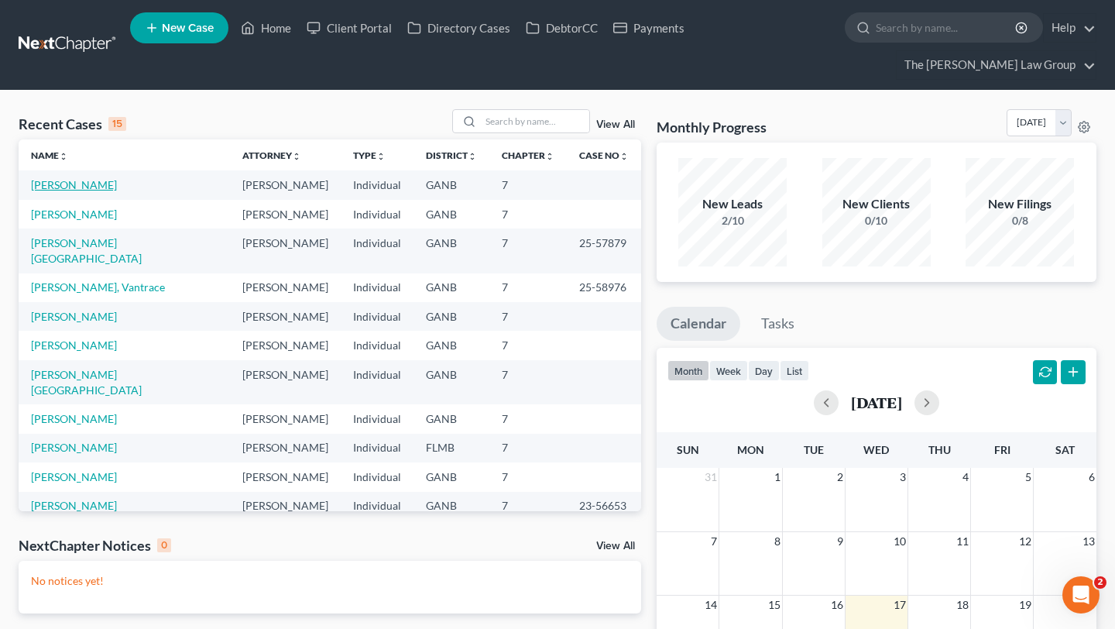
click at [74, 178] on link "[PERSON_NAME]" at bounding box center [74, 184] width 86 height 13
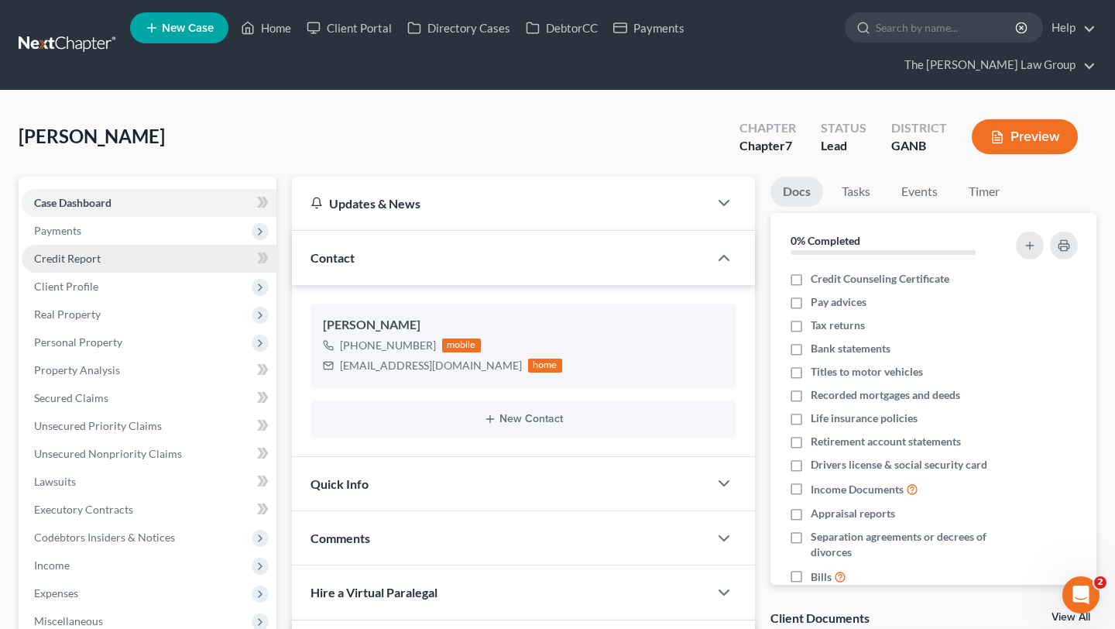
click at [129, 245] on link "Credit Report" at bounding box center [149, 259] width 255 height 28
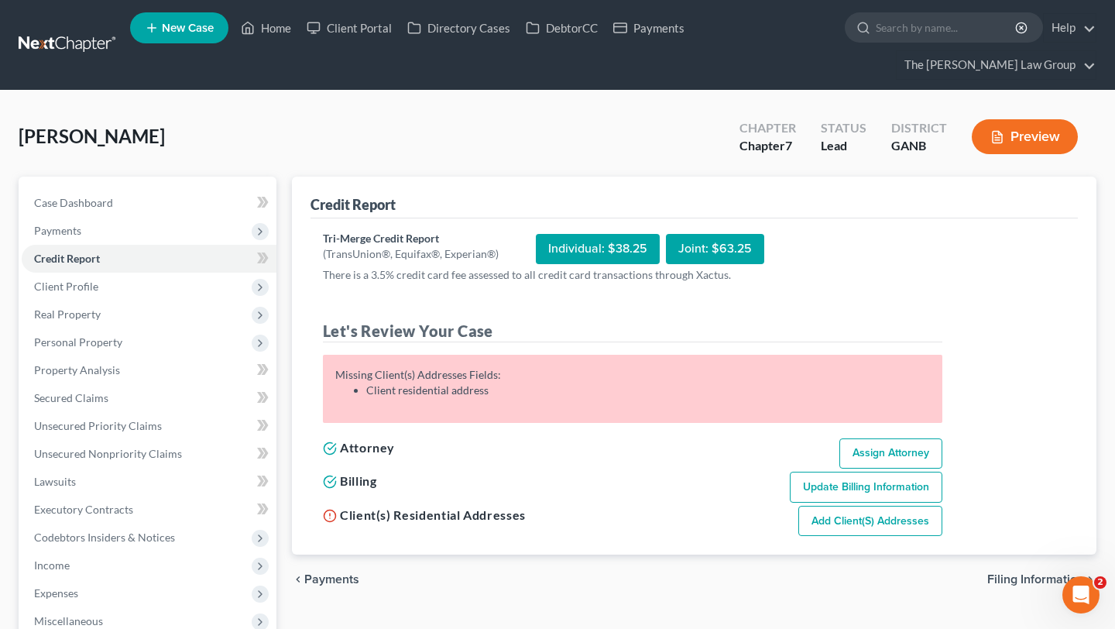
click at [410, 109] on div "[PERSON_NAME] Upgraded Chapter Chapter 7 Status Lead District GANB Preview" at bounding box center [558, 142] width 1078 height 67
